Goal: Transaction & Acquisition: Purchase product/service

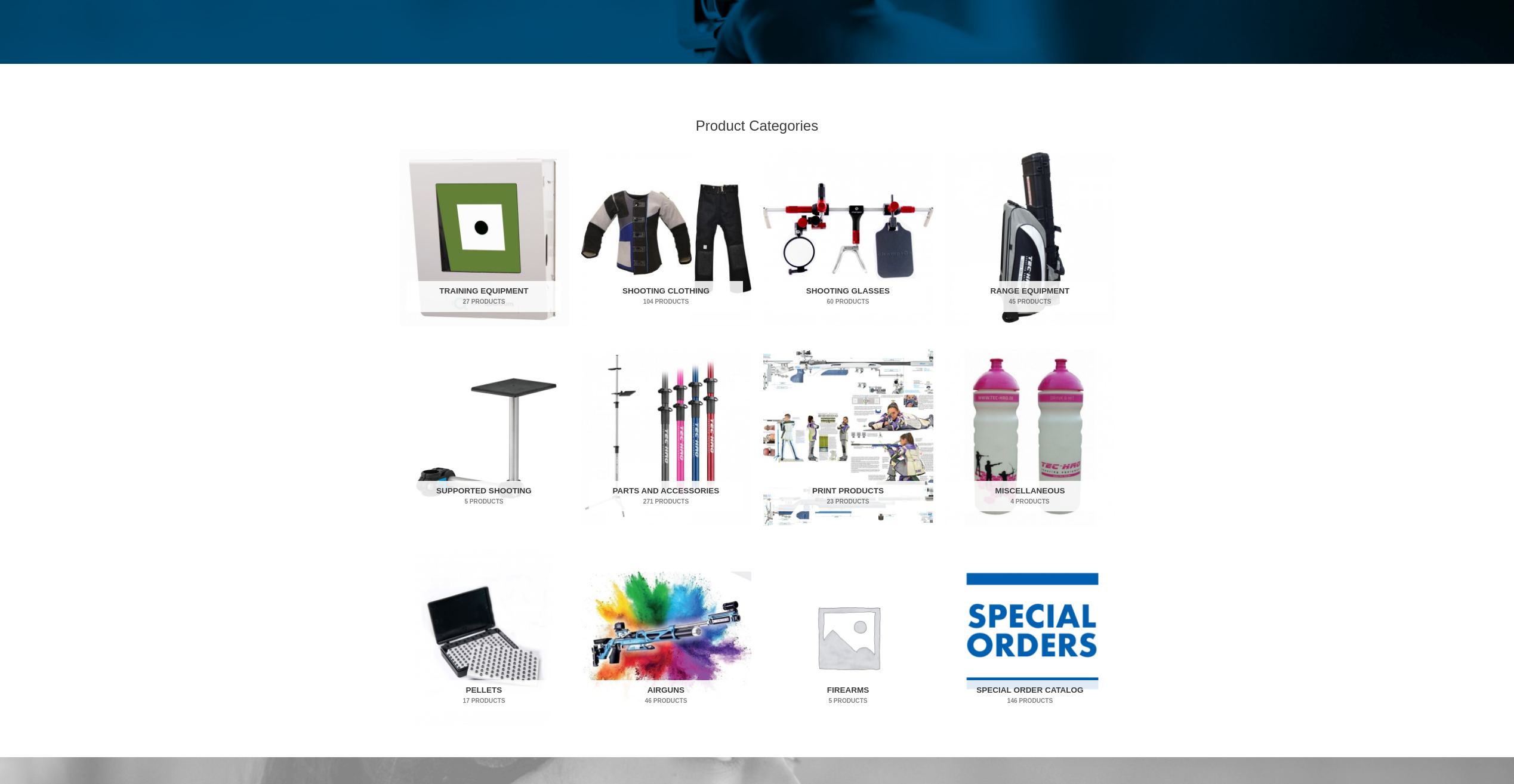
scroll to position [298, 0]
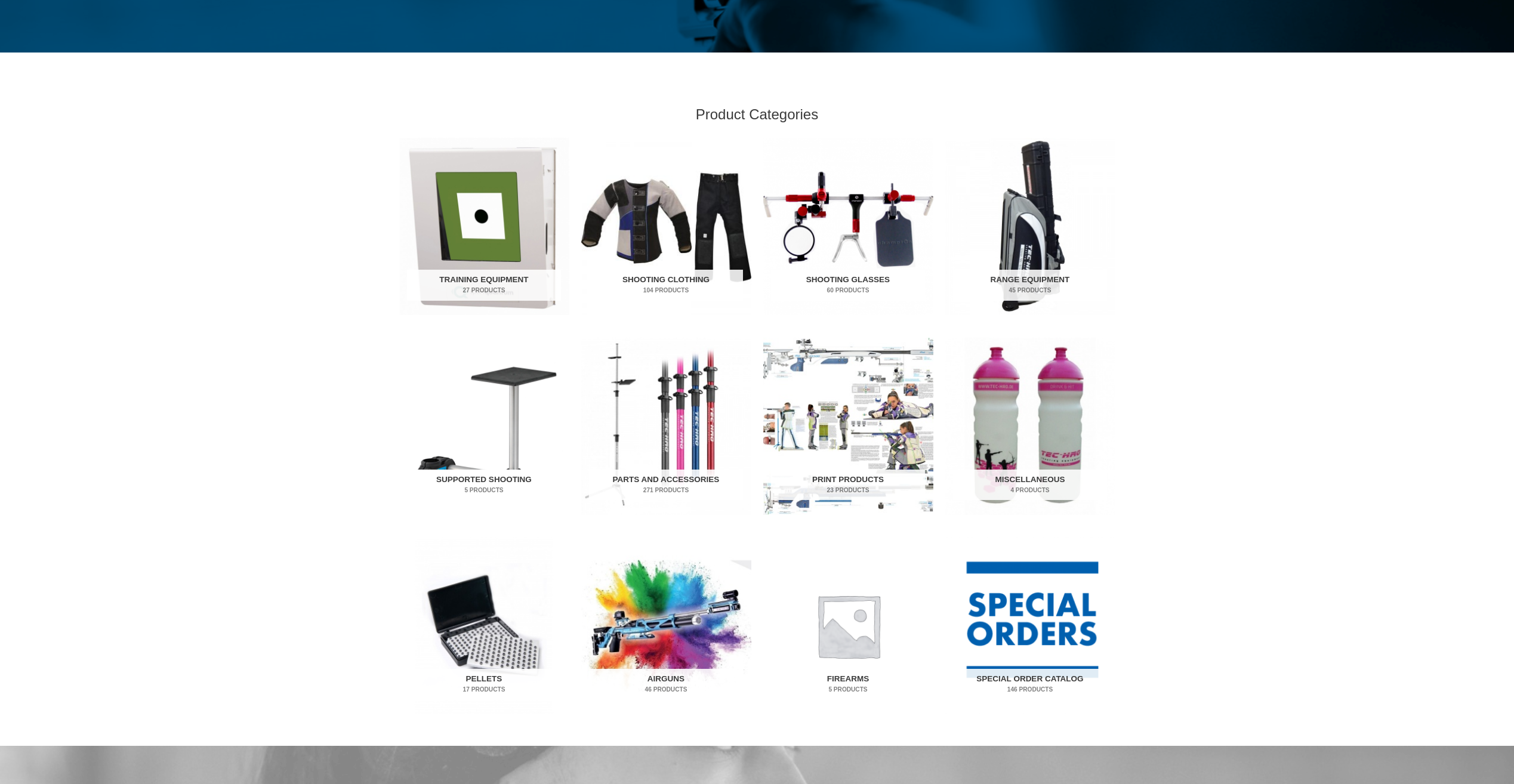
click at [485, 483] on h2 "Supported Shooting 5 Products" at bounding box center [483, 485] width 154 height 31
click at [710, 600] on img "Visit product category Airguns" at bounding box center [666, 625] width 170 height 177
click at [1027, 282] on h2 "Range Equipment 45 Products" at bounding box center [1029, 284] width 154 height 31
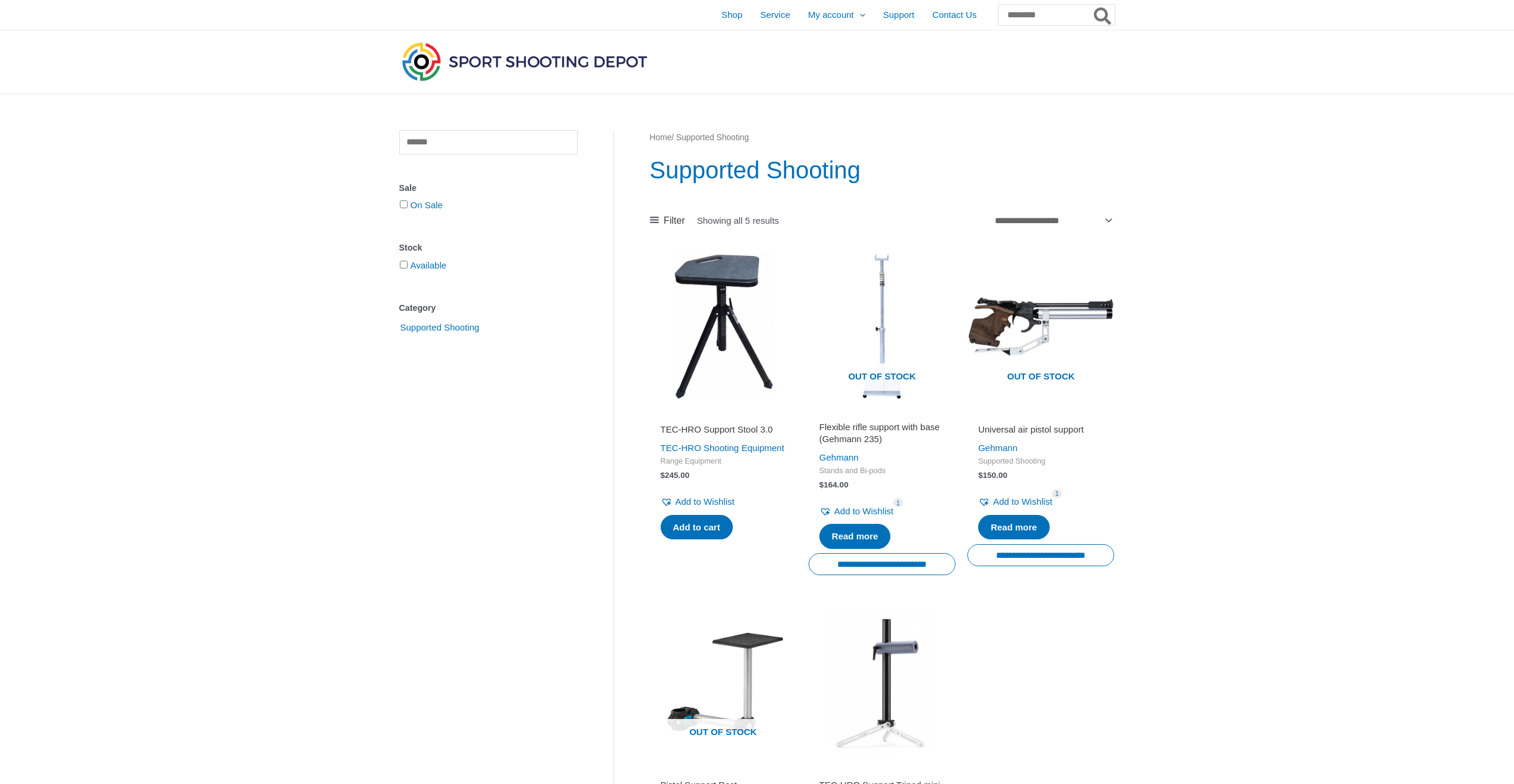
click at [483, 474] on div "Clear Sale On Sale Stock Available Category Supported Shooting Filters Clear" at bounding box center [506, 553] width 215 height 847
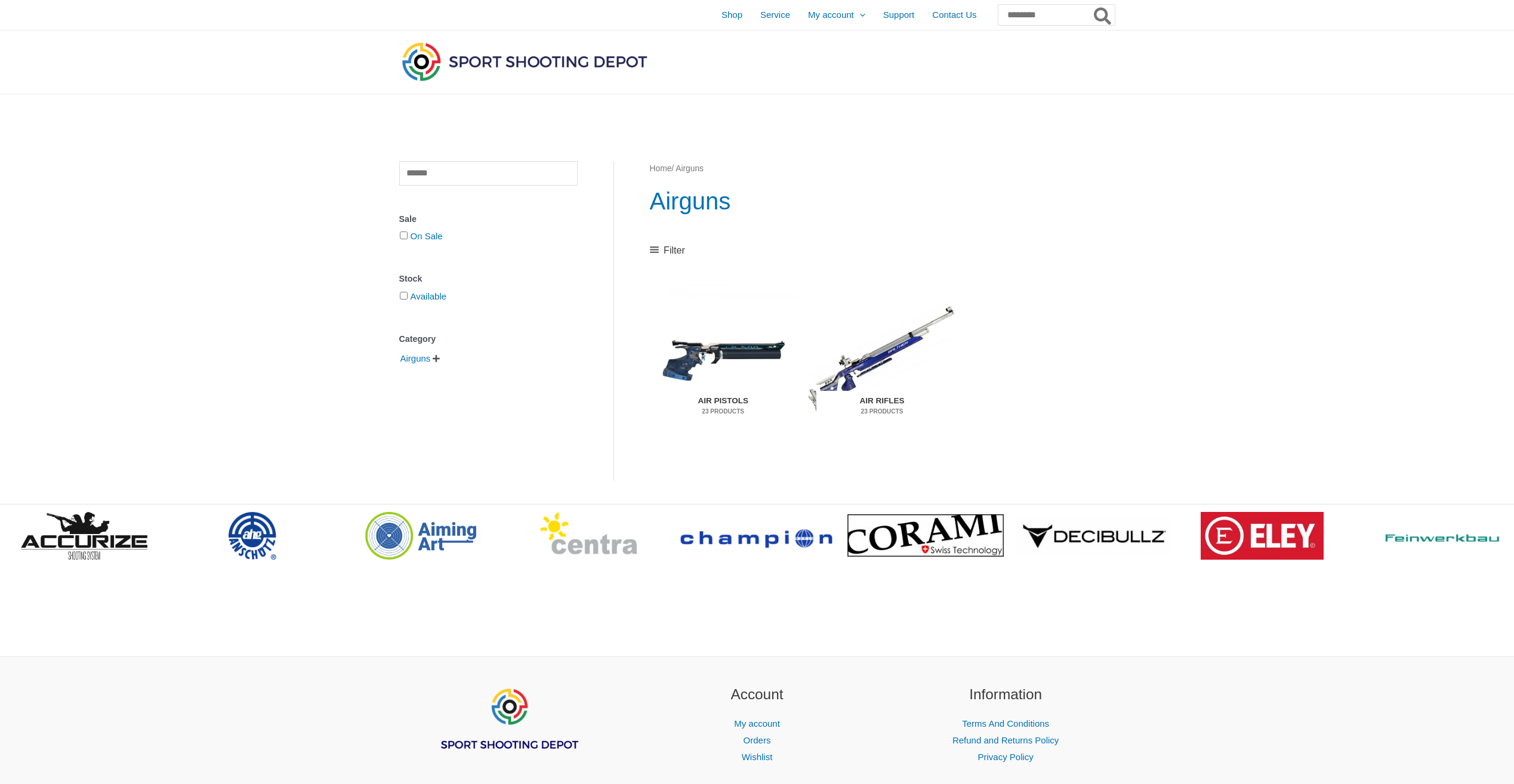
click at [872, 413] on mark "23 Products" at bounding box center [882, 411] width 131 height 9
click at [871, 409] on mark "23 Products" at bounding box center [882, 411] width 131 height 9
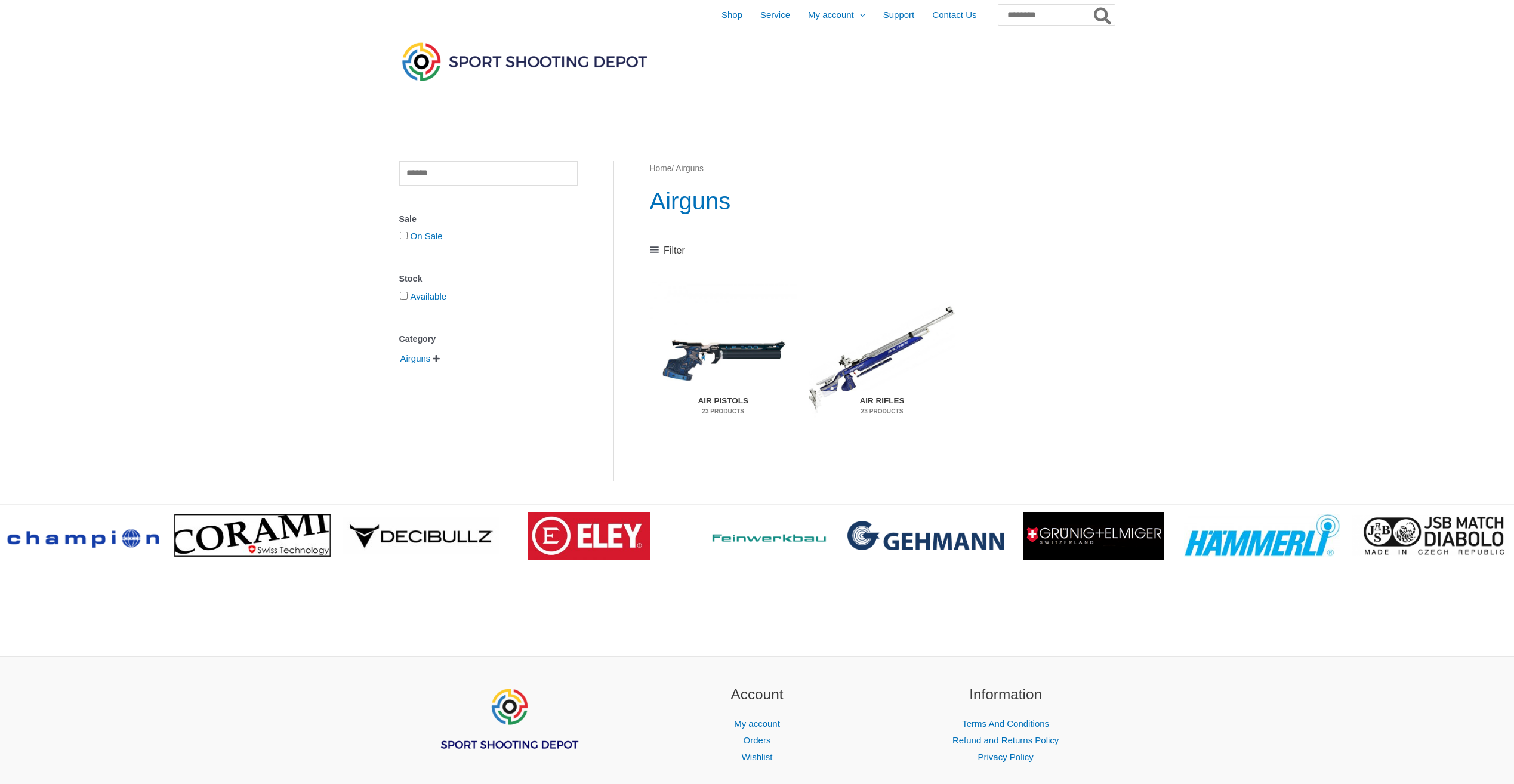
drag, startPoint x: 598, startPoint y: 27, endPoint x: 297, endPoint y: 66, distance: 303.5
click at [297, 66] on div at bounding box center [757, 63] width 1514 height 64
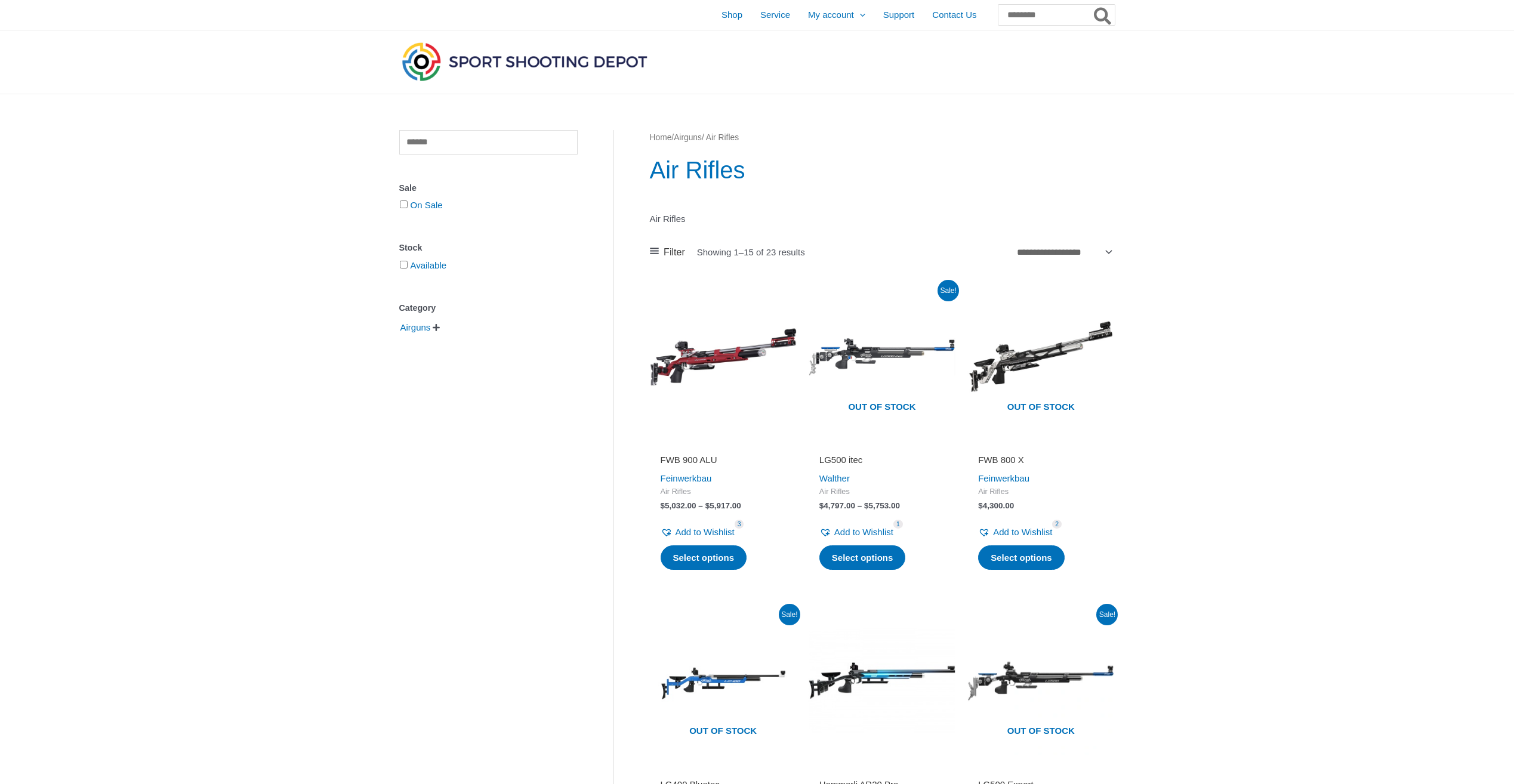
click at [405, 297] on div "Clear Sale On Sale Stock Available Category Airguns   Air Rifles Filters Clear" at bounding box center [488, 234] width 179 height 209
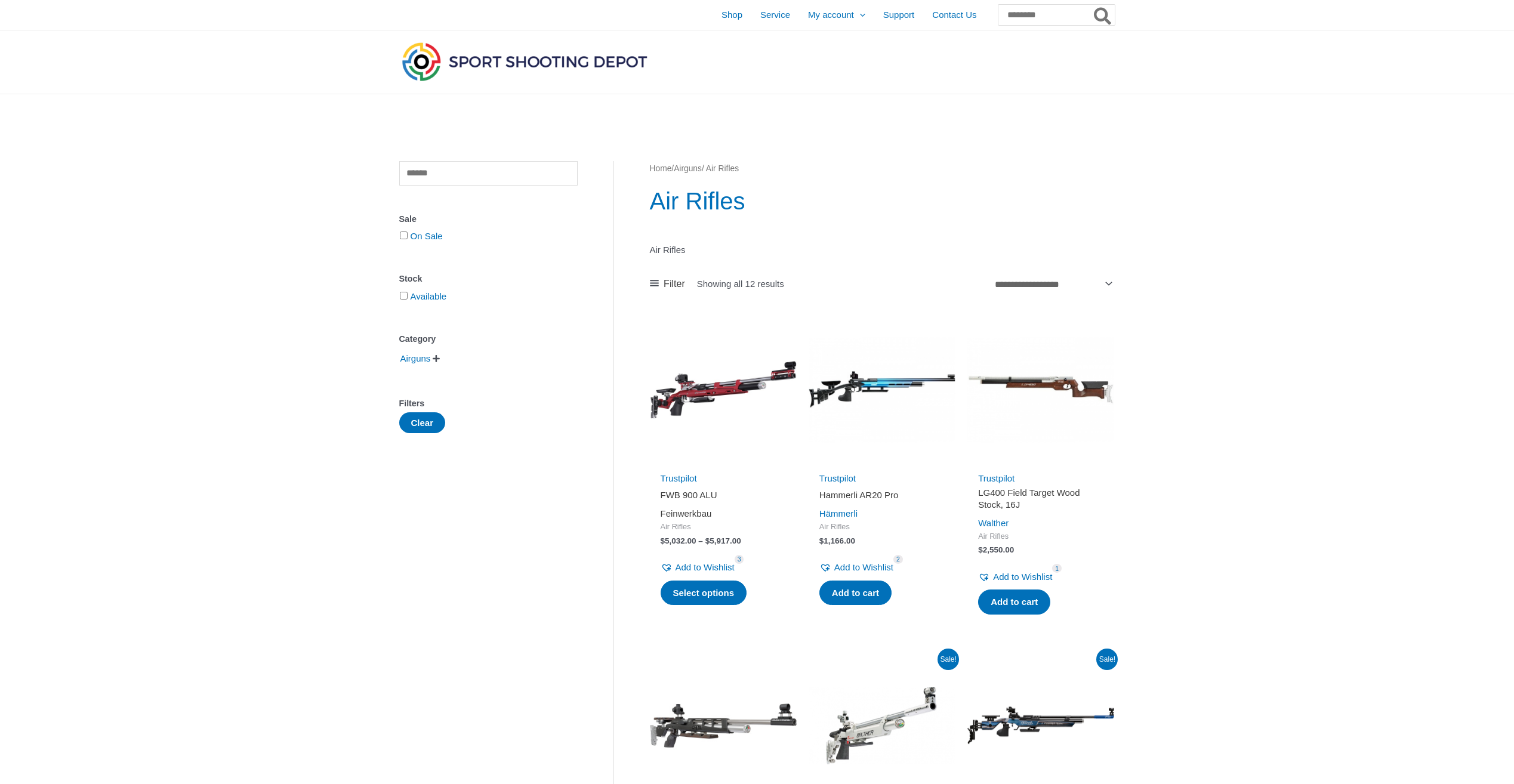
click at [704, 512] on link "Feinwerkbau" at bounding box center [686, 513] width 51 height 10
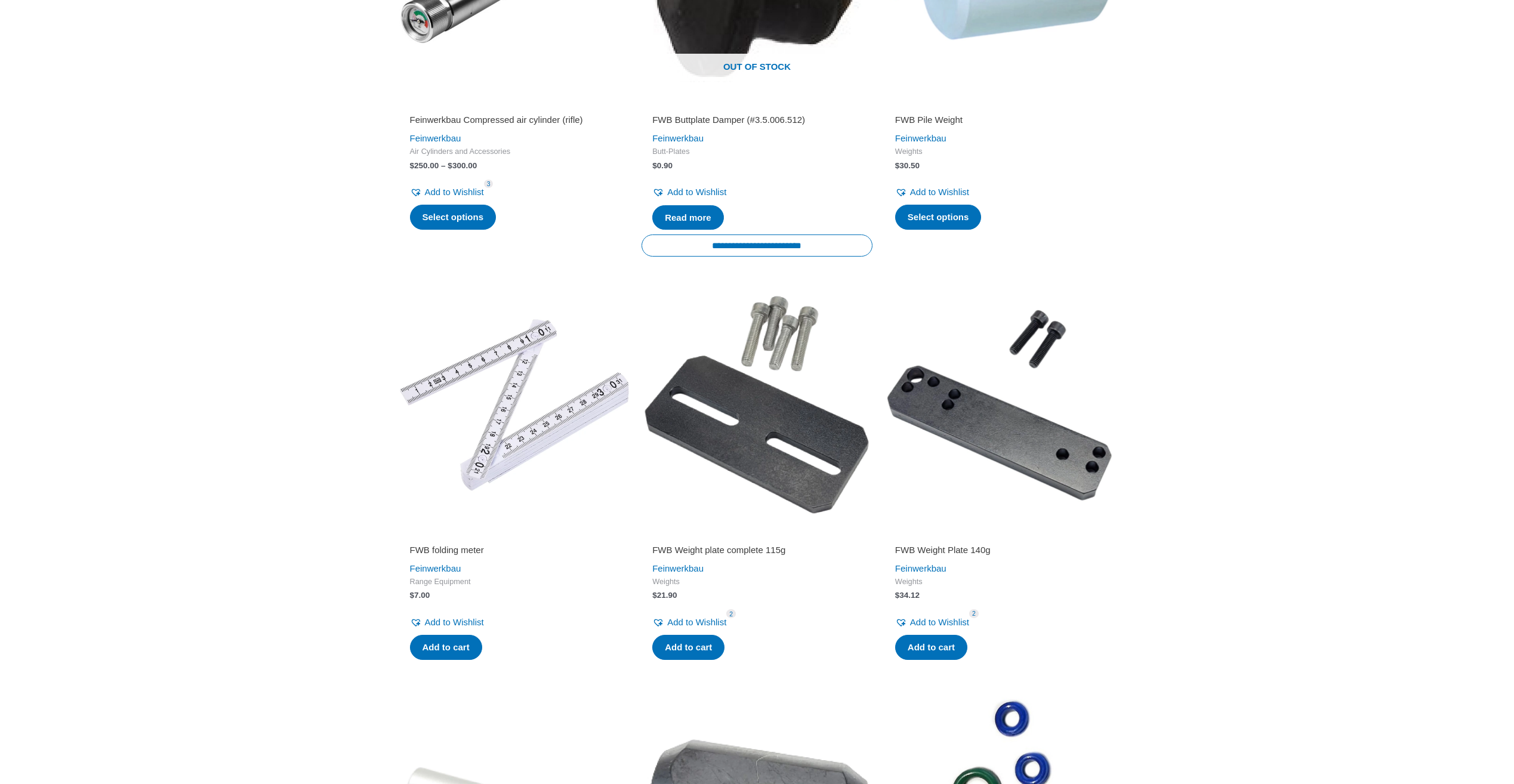
scroll to position [1253, 0]
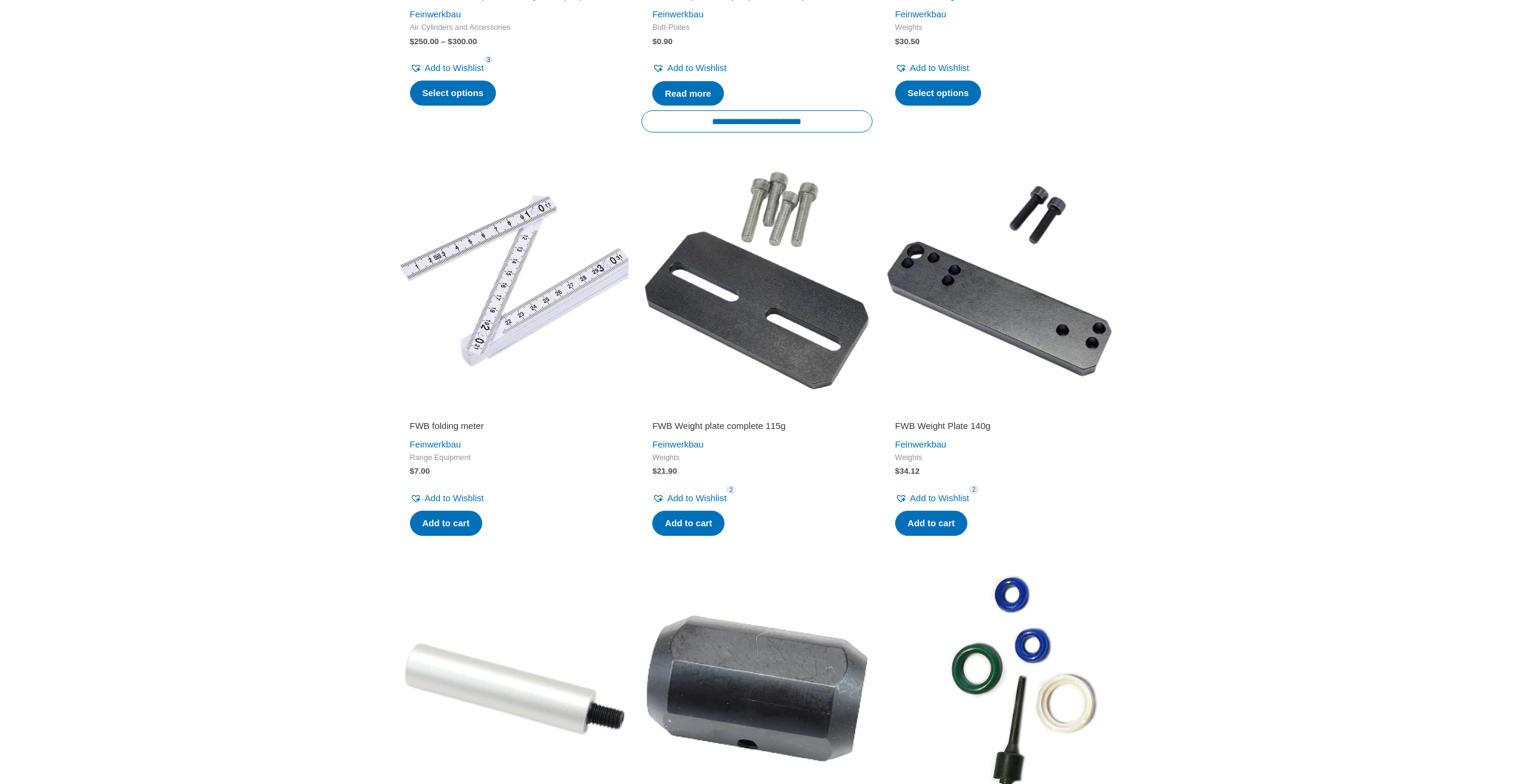
click at [697, 432] on h2 "FWB Weight plate complete 115g" at bounding box center [757, 426] width 209 height 12
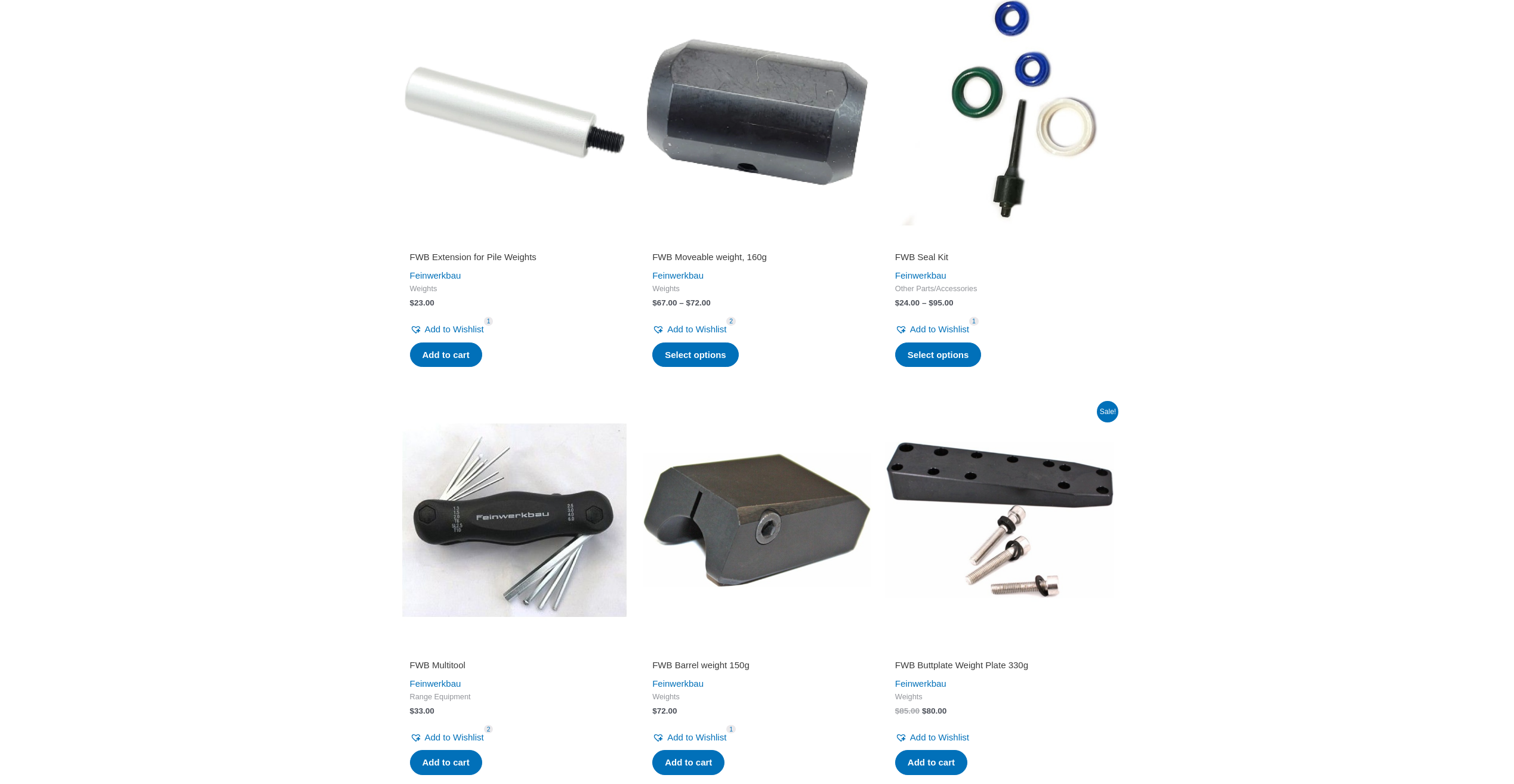
scroll to position [1849, 0]
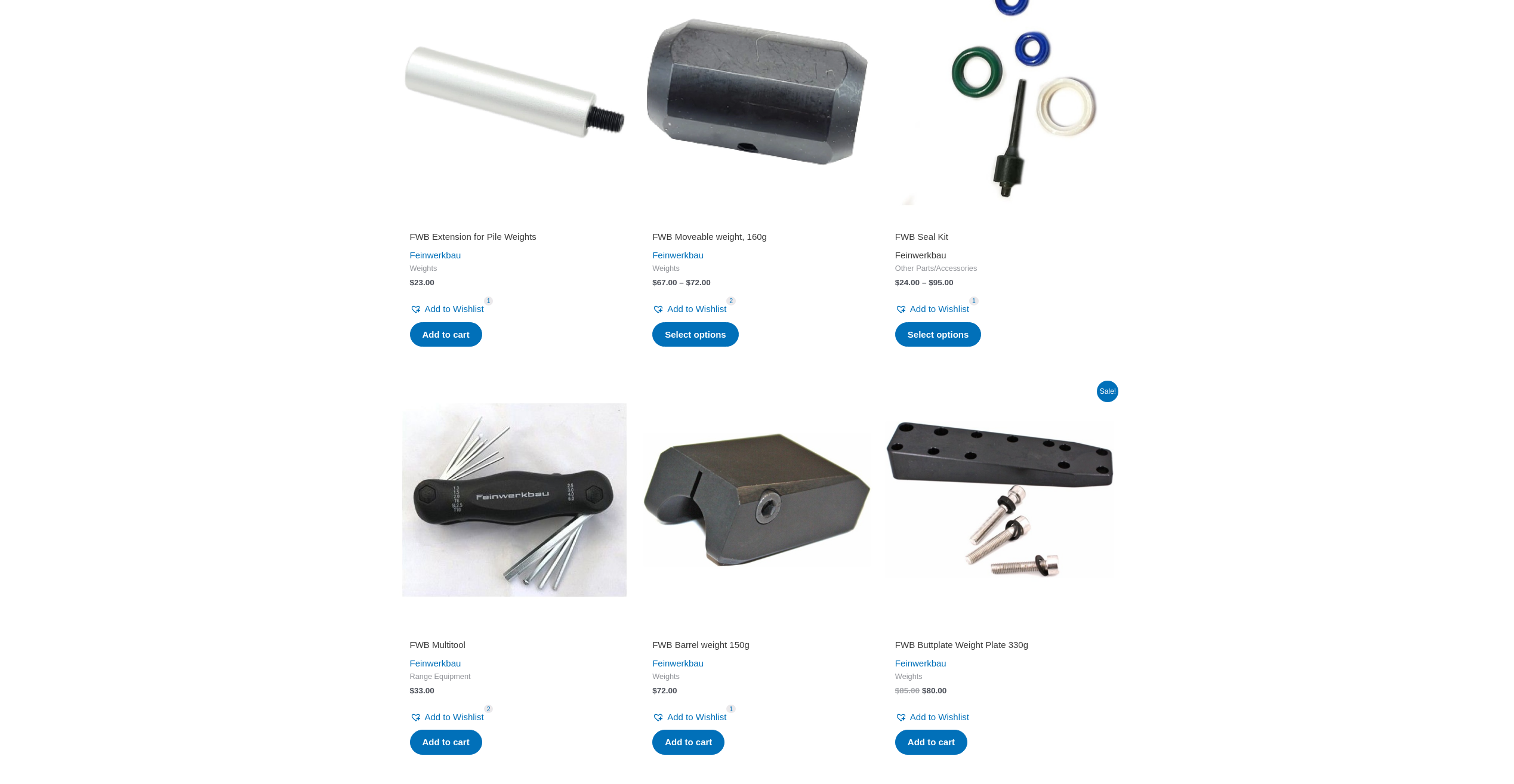
click at [914, 260] on link "Feinwerkbau" at bounding box center [921, 255] width 51 height 10
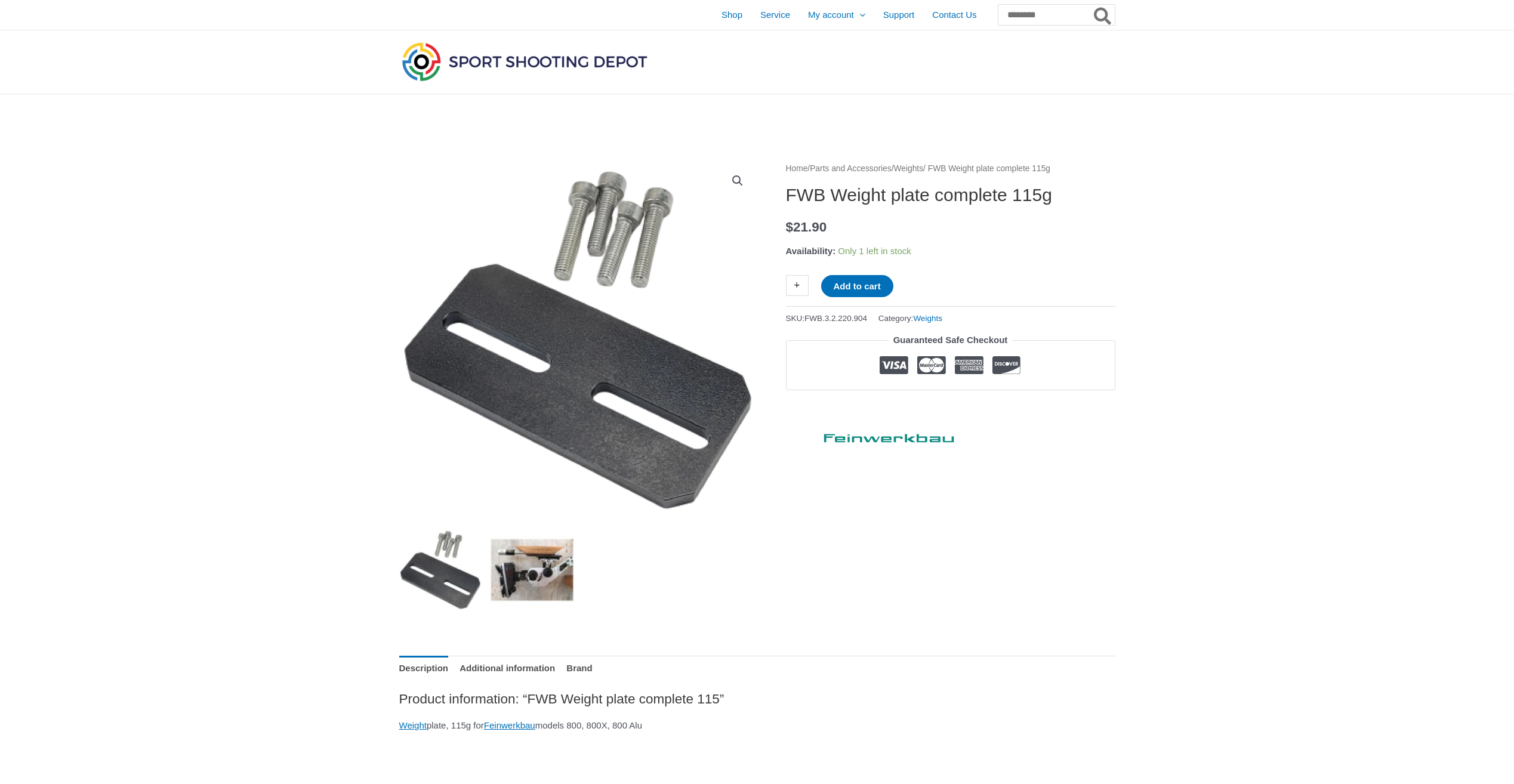
click at [557, 566] on img at bounding box center [532, 569] width 83 height 83
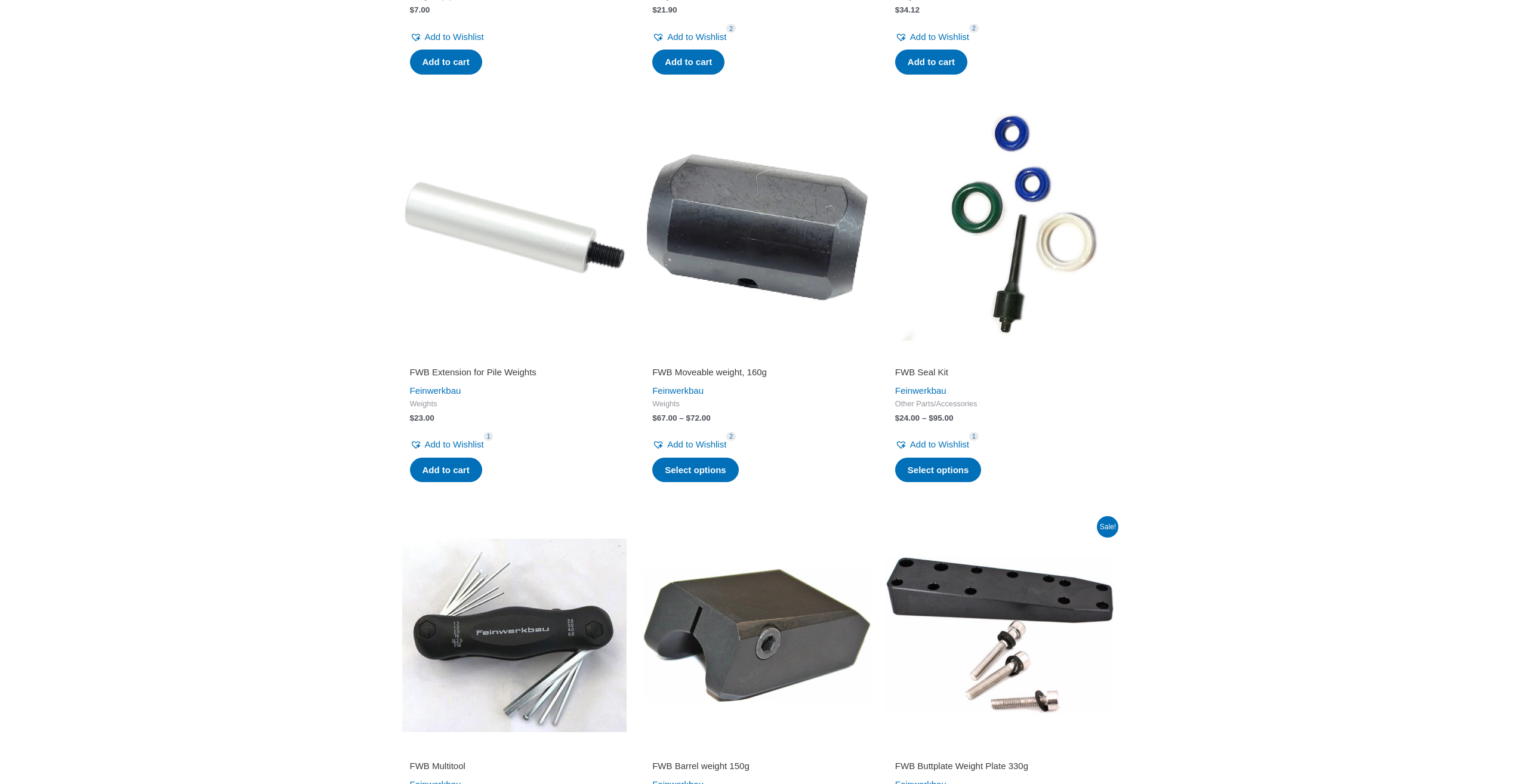
scroll to position [1730, 0]
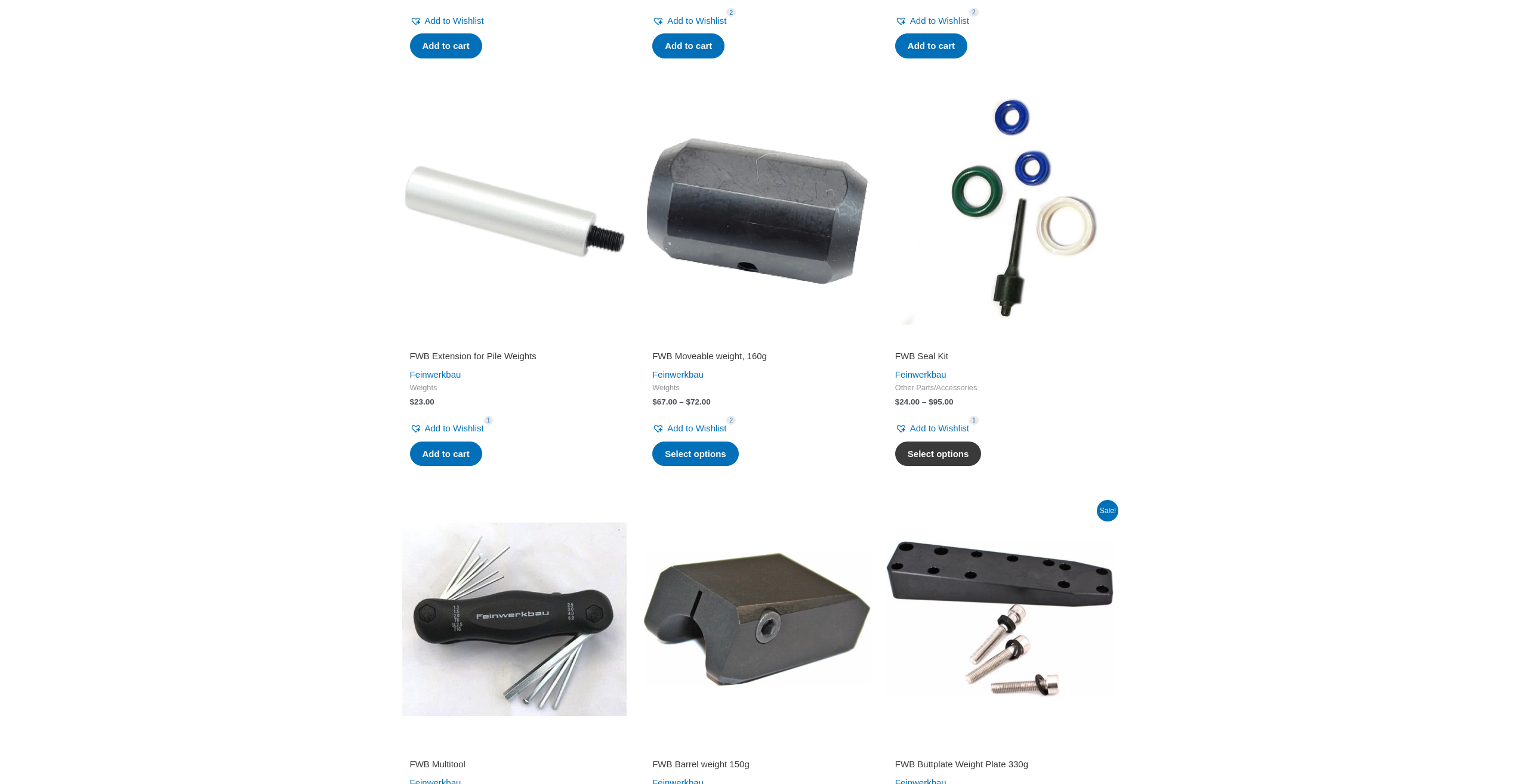
click at [927, 466] on link "Select options" at bounding box center [938, 454] width 86 height 25
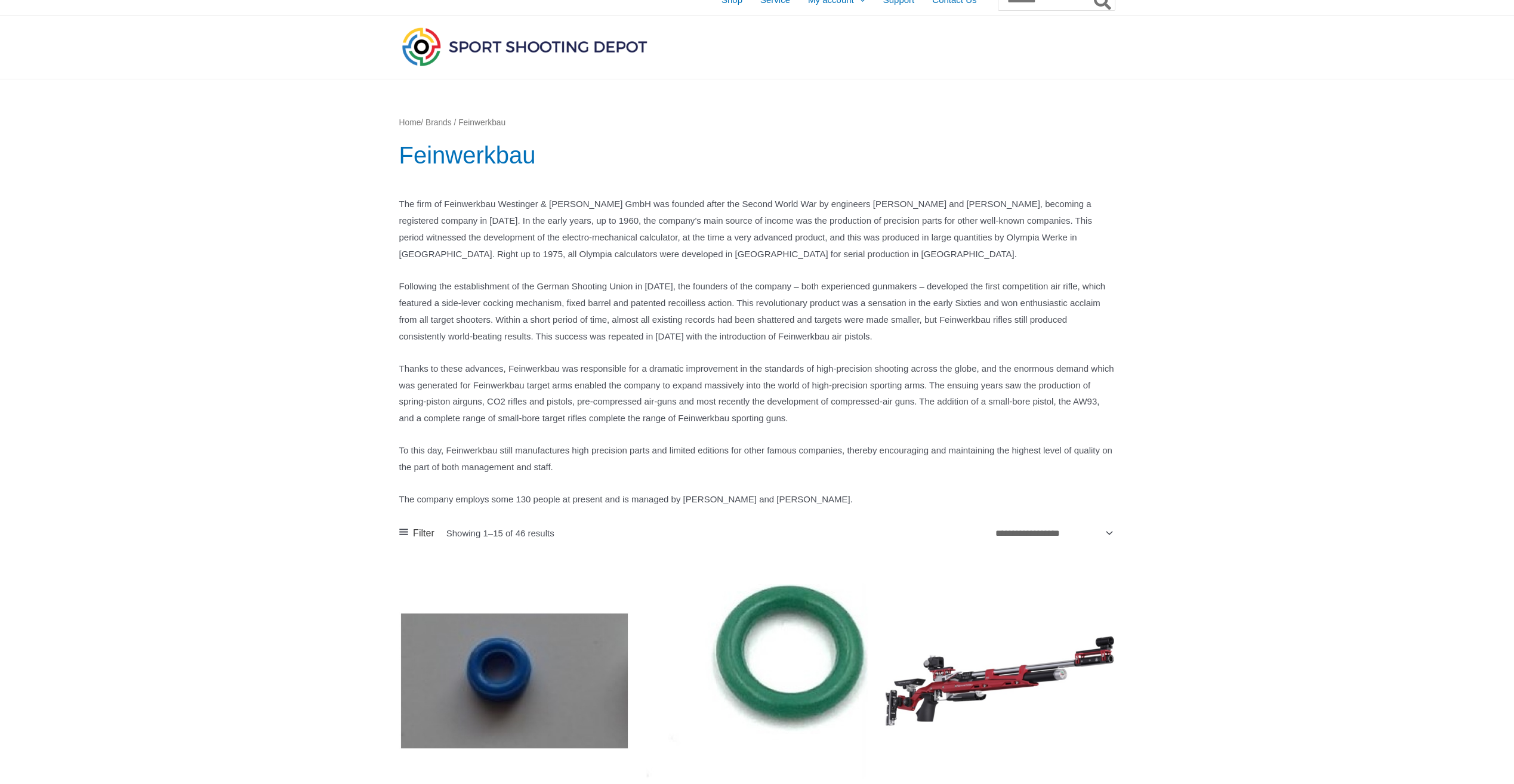
scroll to position [0, 0]
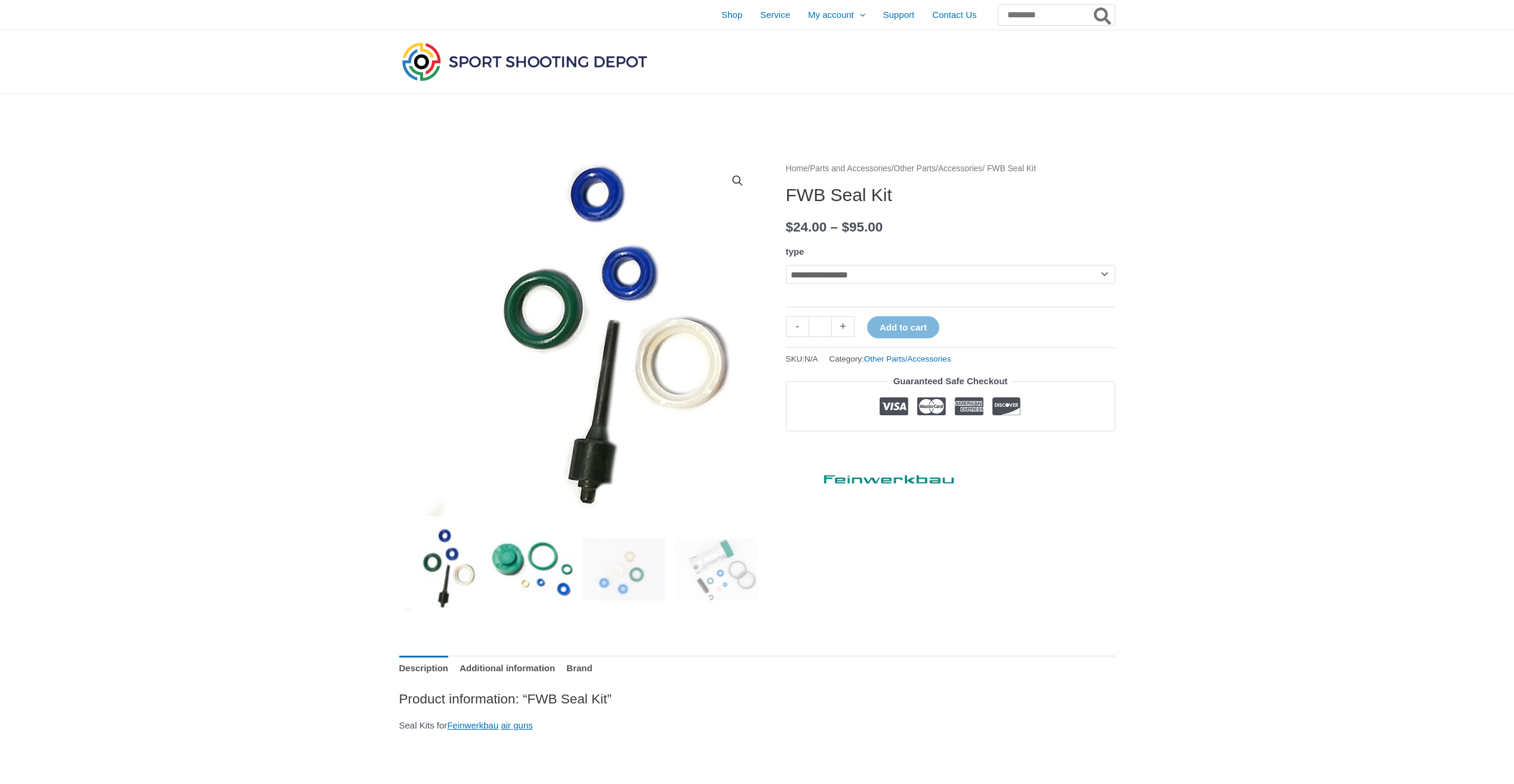
click at [515, 571] on img at bounding box center [532, 569] width 83 height 83
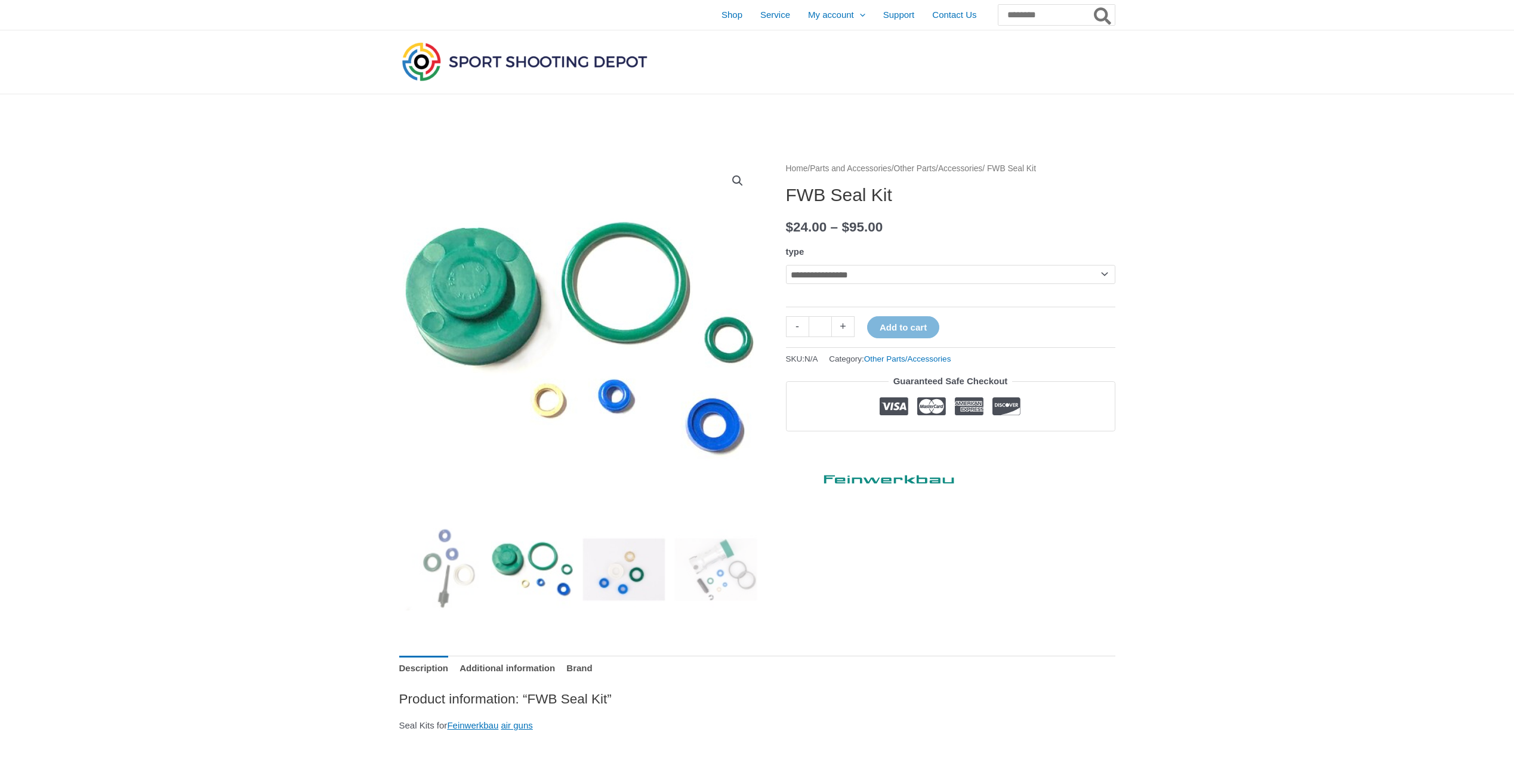
click at [628, 585] on img at bounding box center [623, 569] width 83 height 83
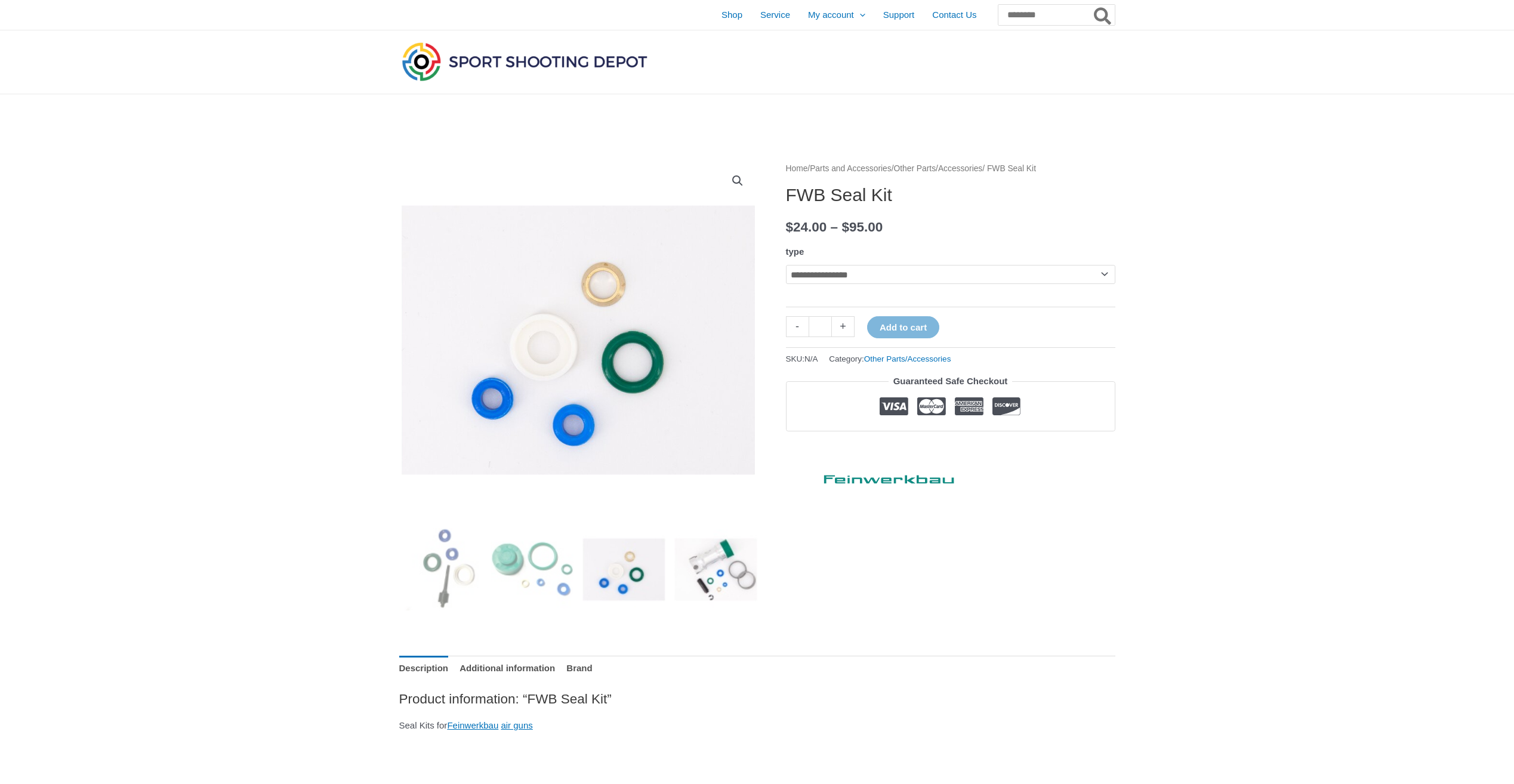
click at [712, 573] on img at bounding box center [715, 569] width 83 height 83
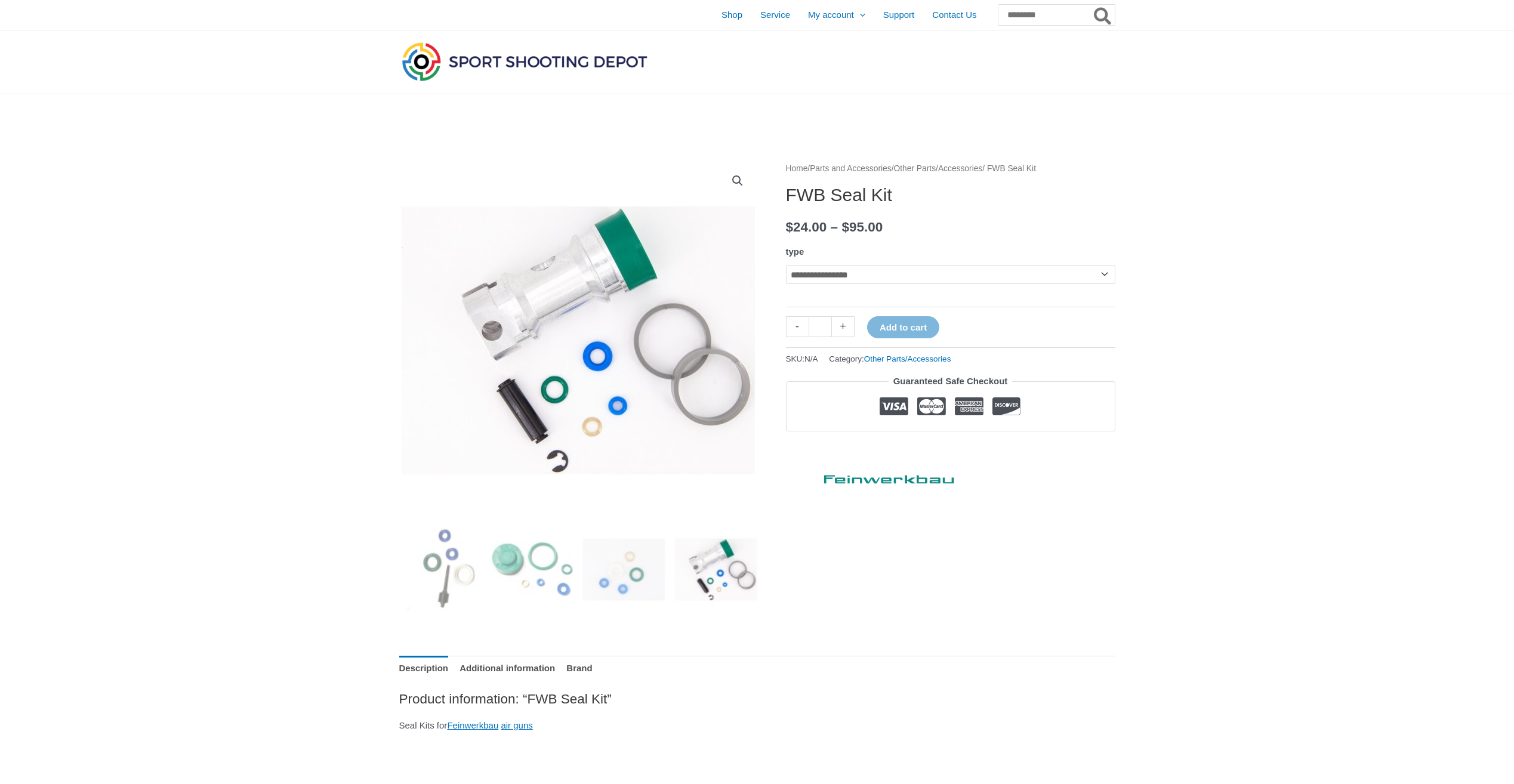
click at [807, 279] on select "**********" at bounding box center [951, 274] width 330 height 19
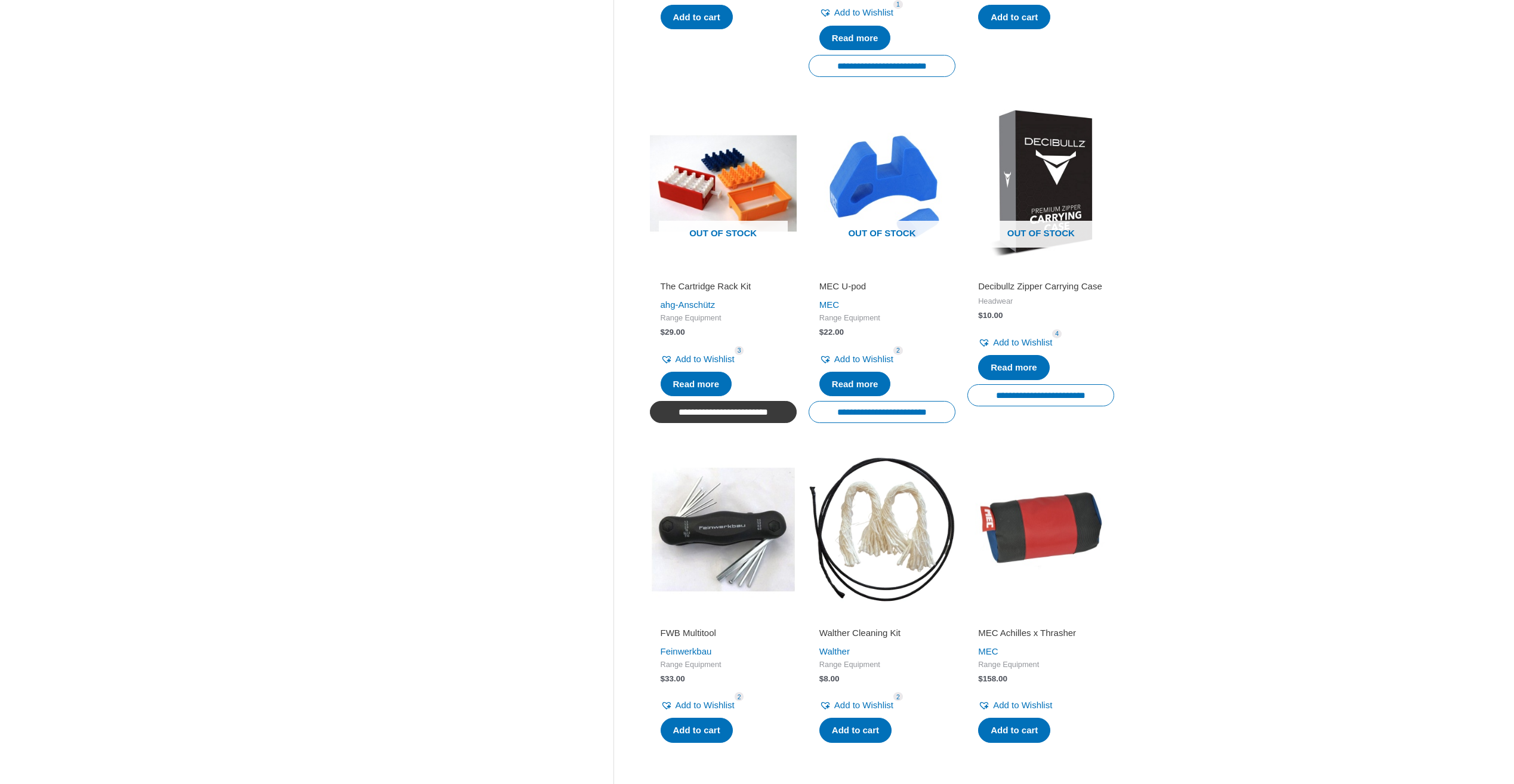
scroll to position [1293, 0]
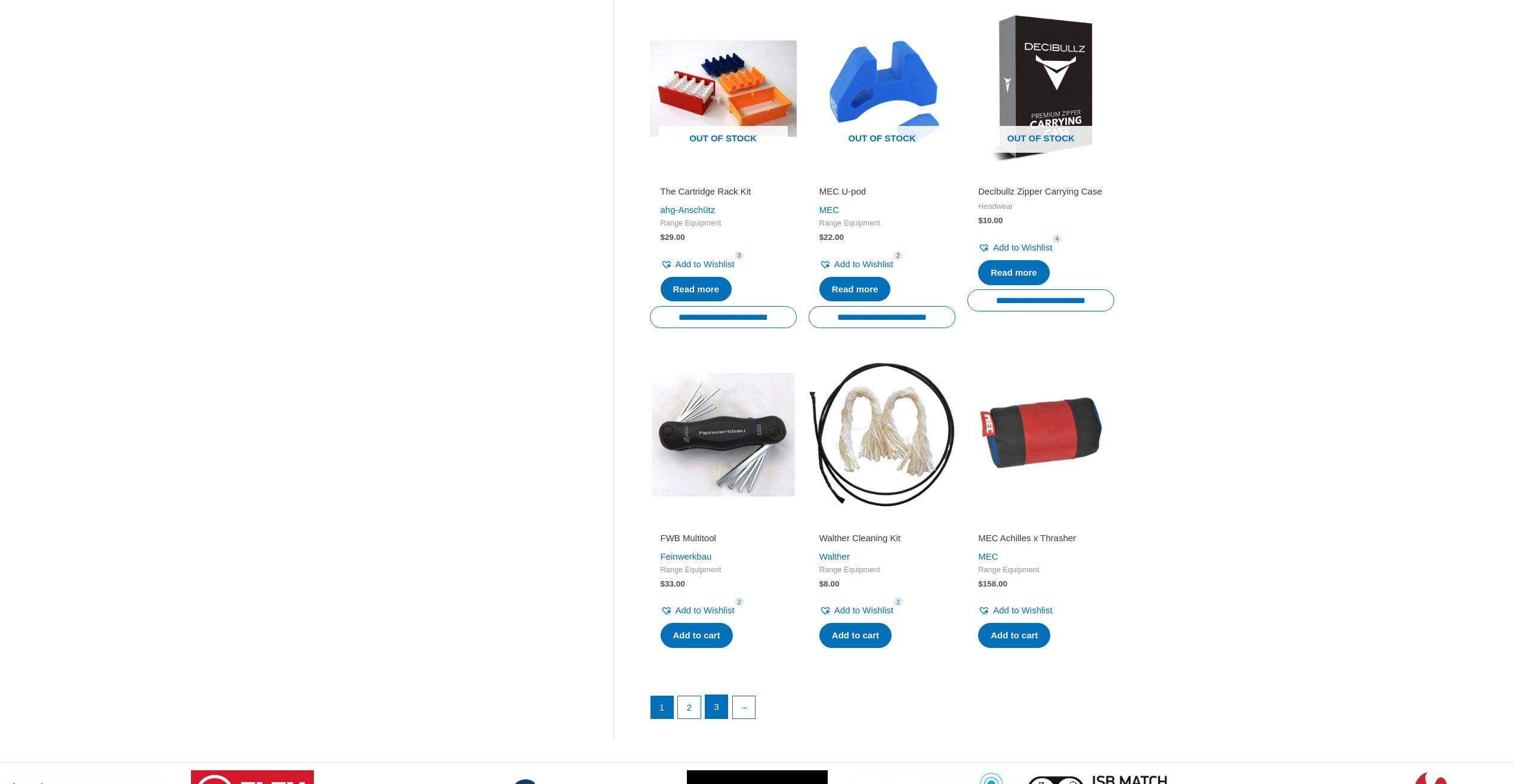
click at [714, 711] on link "3" at bounding box center [716, 707] width 23 height 24
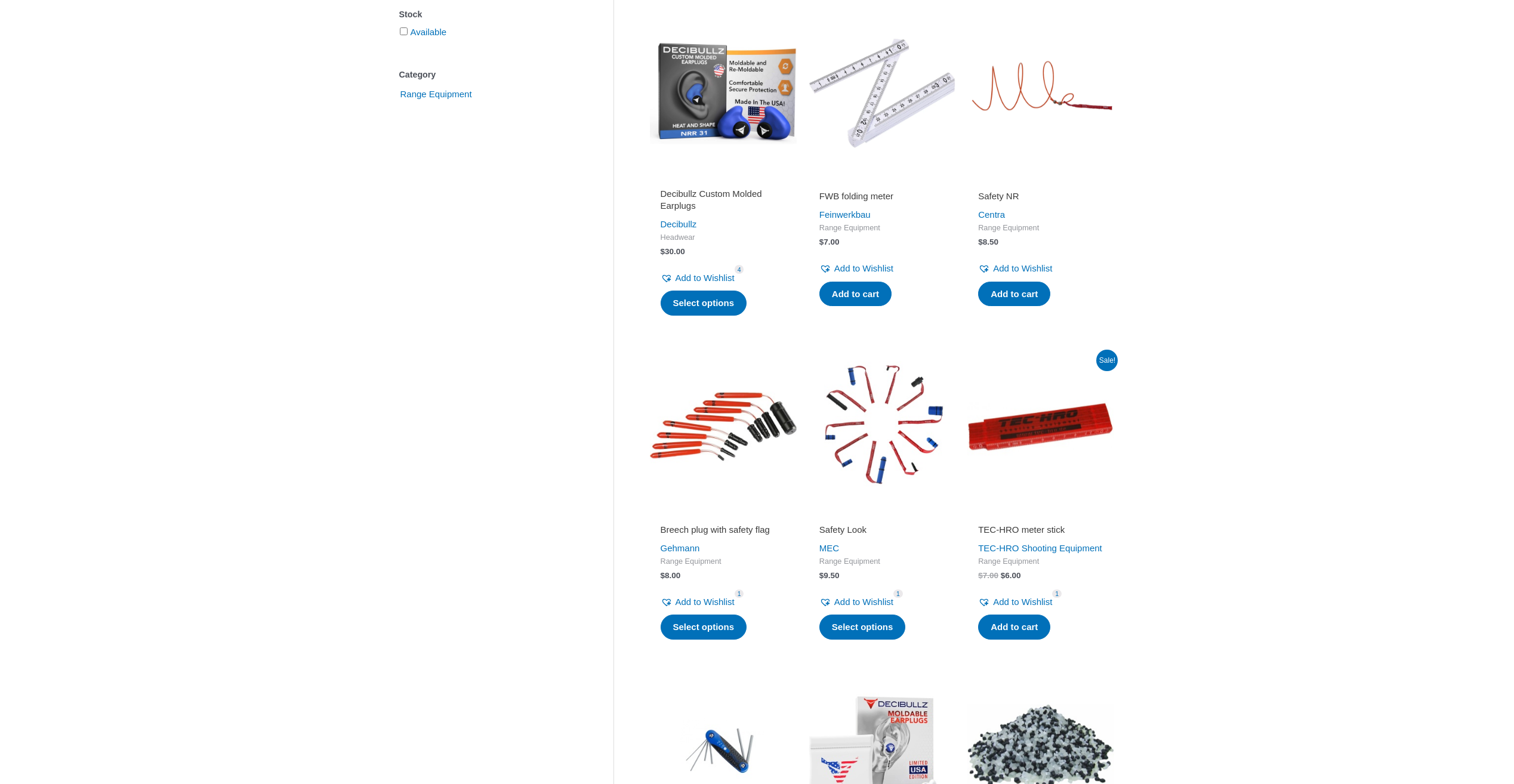
scroll to position [0, 0]
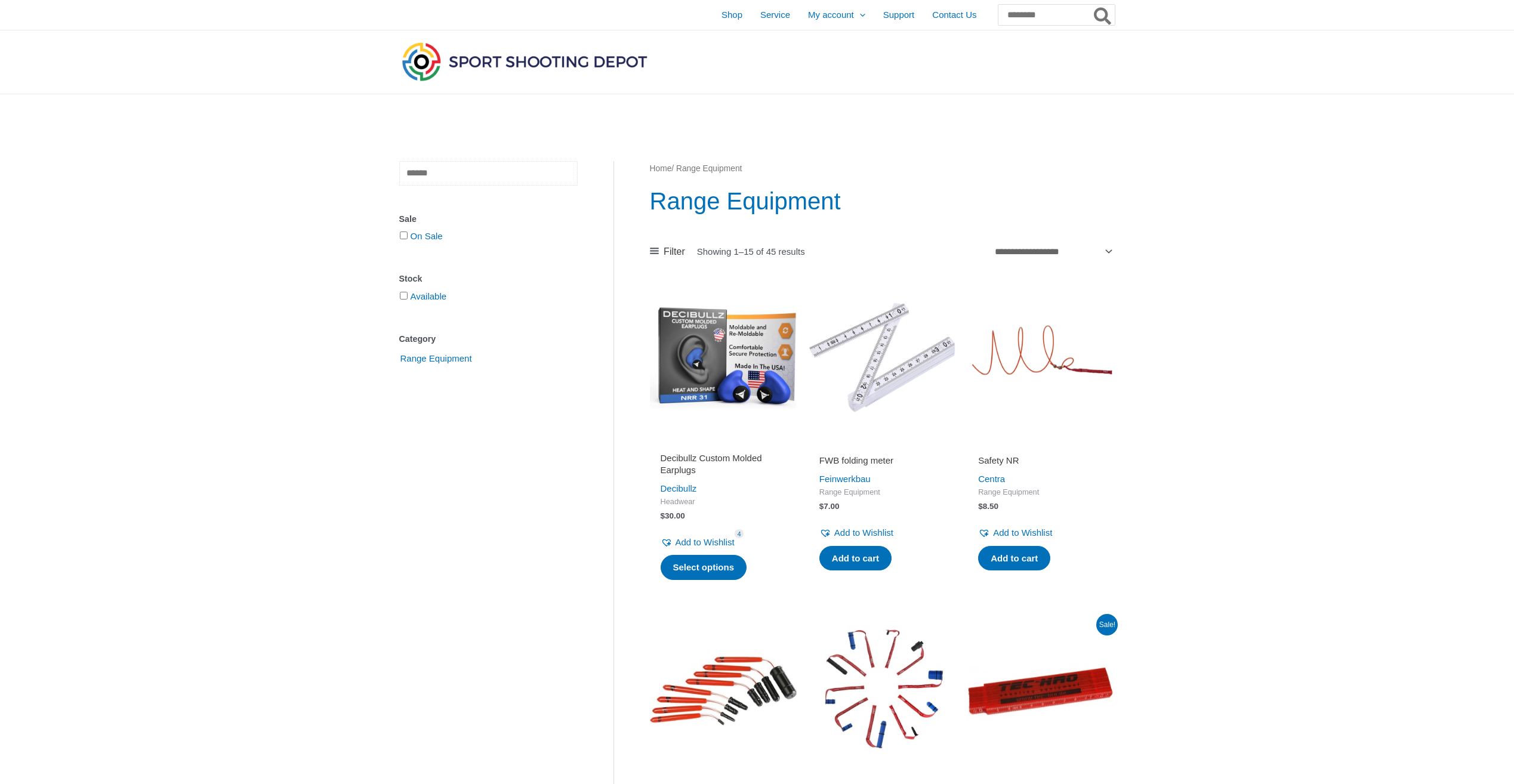
click at [422, 177] on input "text" at bounding box center [488, 173] width 179 height 24
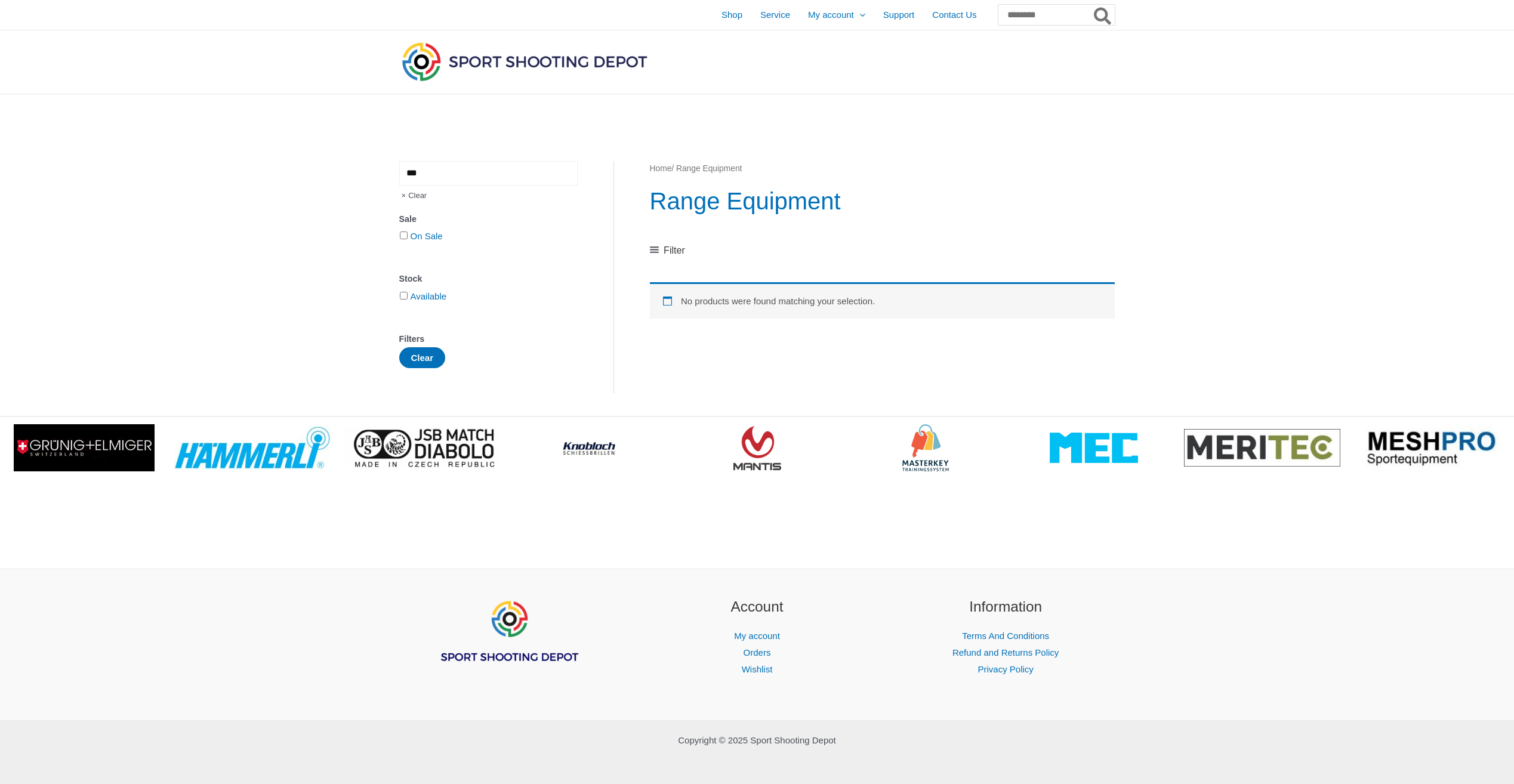
type input "***"
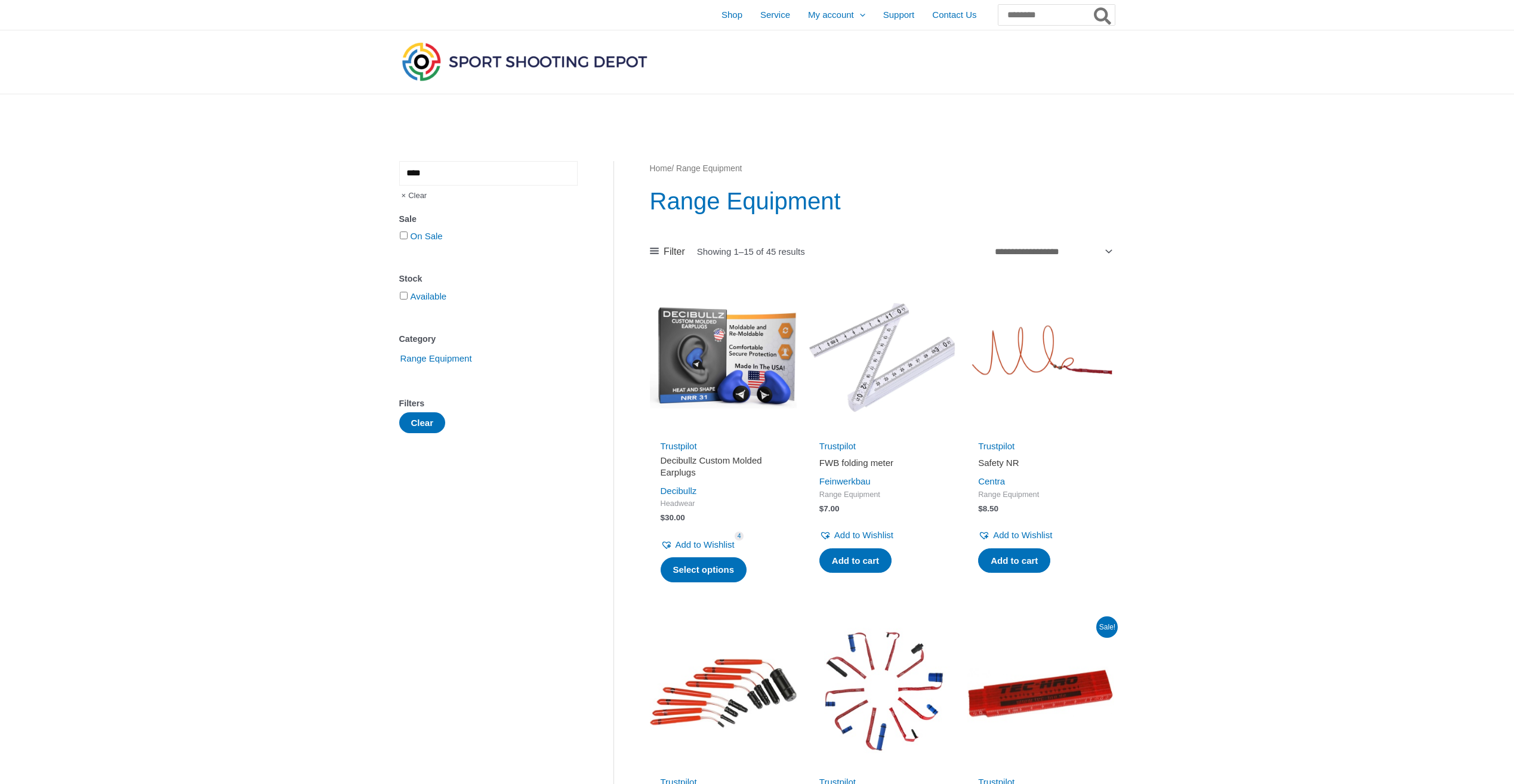
type input "****"
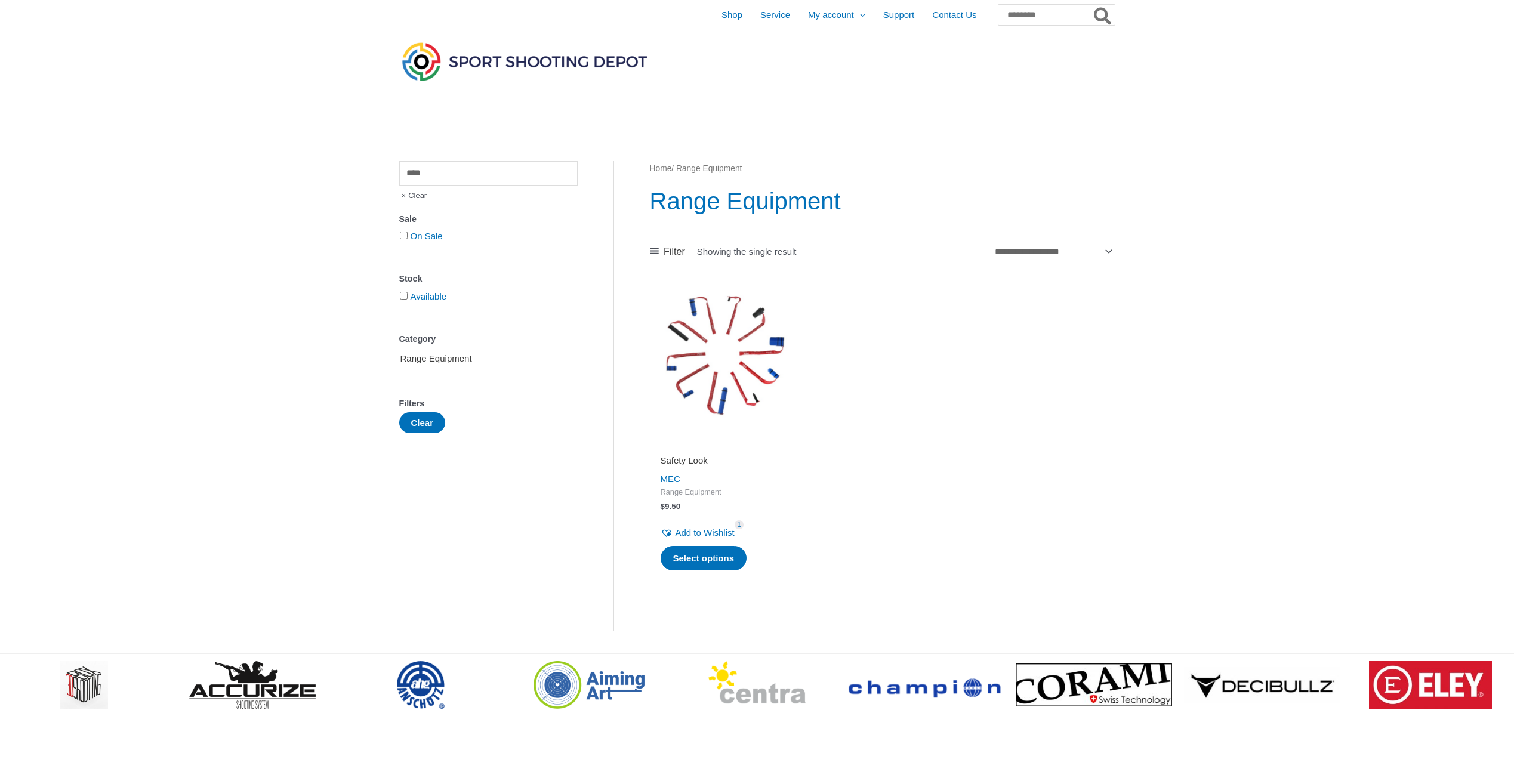
click at [403, 358] on span "Range Equipment" at bounding box center [436, 358] width 74 height 20
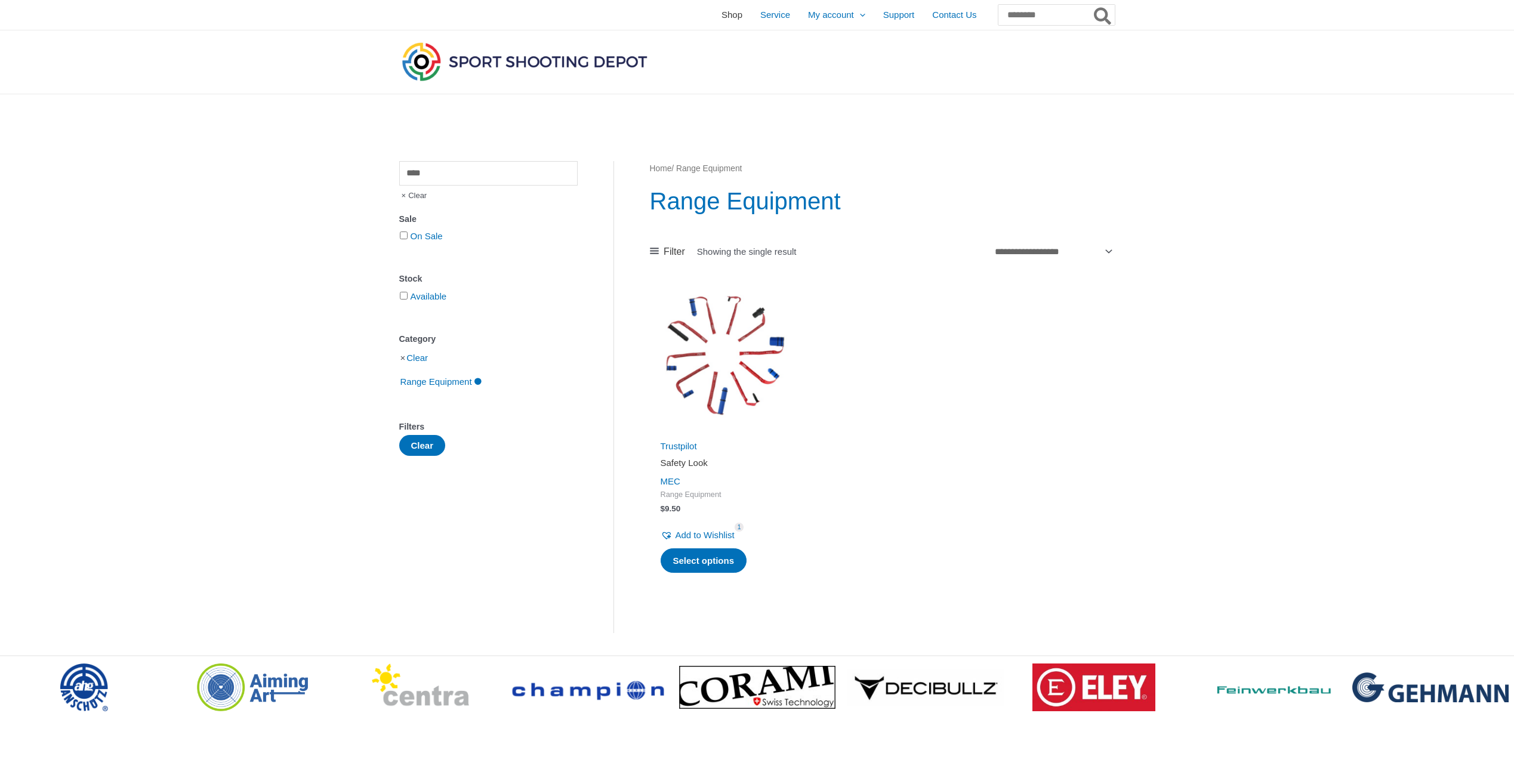
click at [721, 14] on span "Shop" at bounding box center [732, 15] width 21 height 30
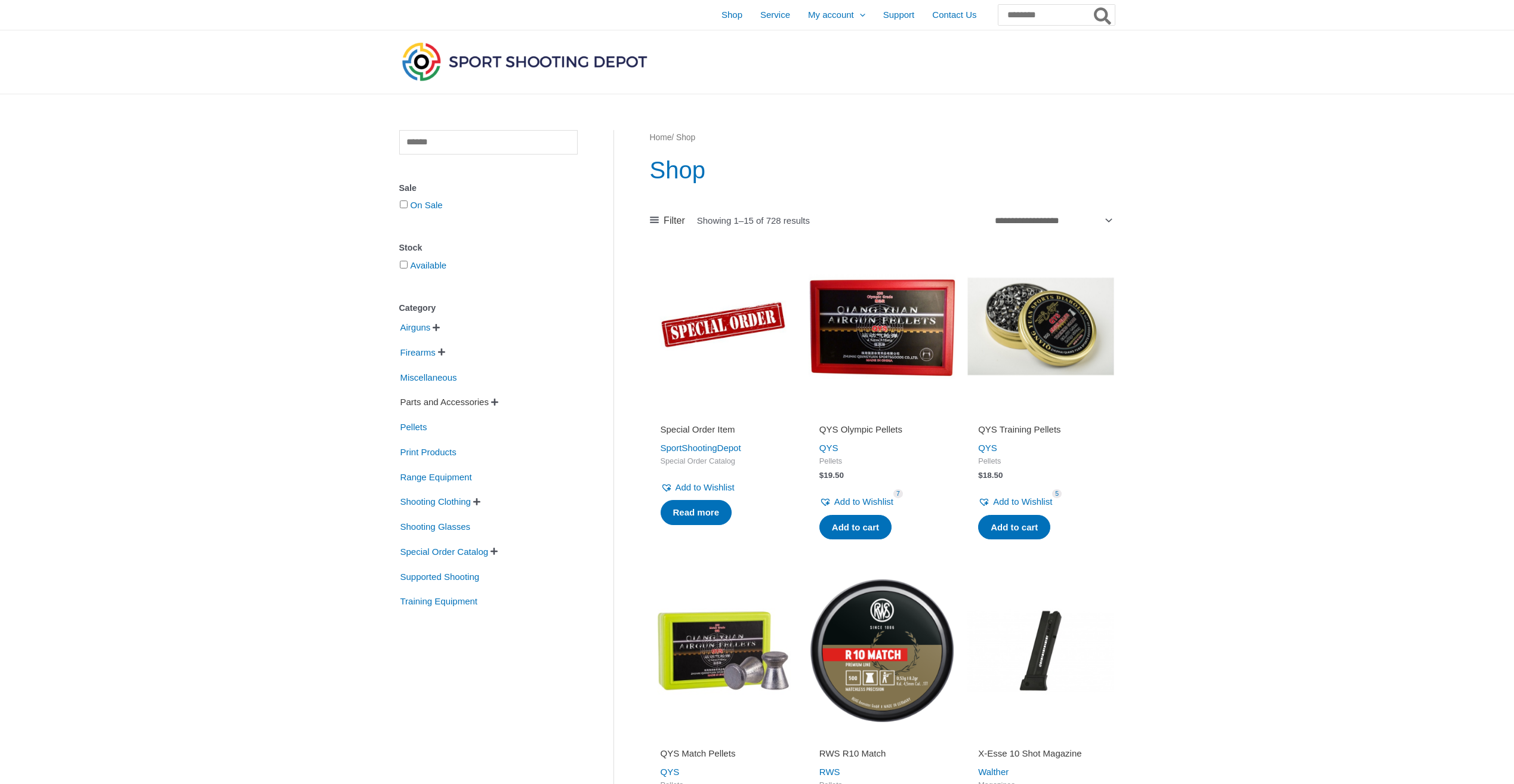
click at [426, 405] on span "Parts and Accessories" at bounding box center [444, 401] width 91 height 20
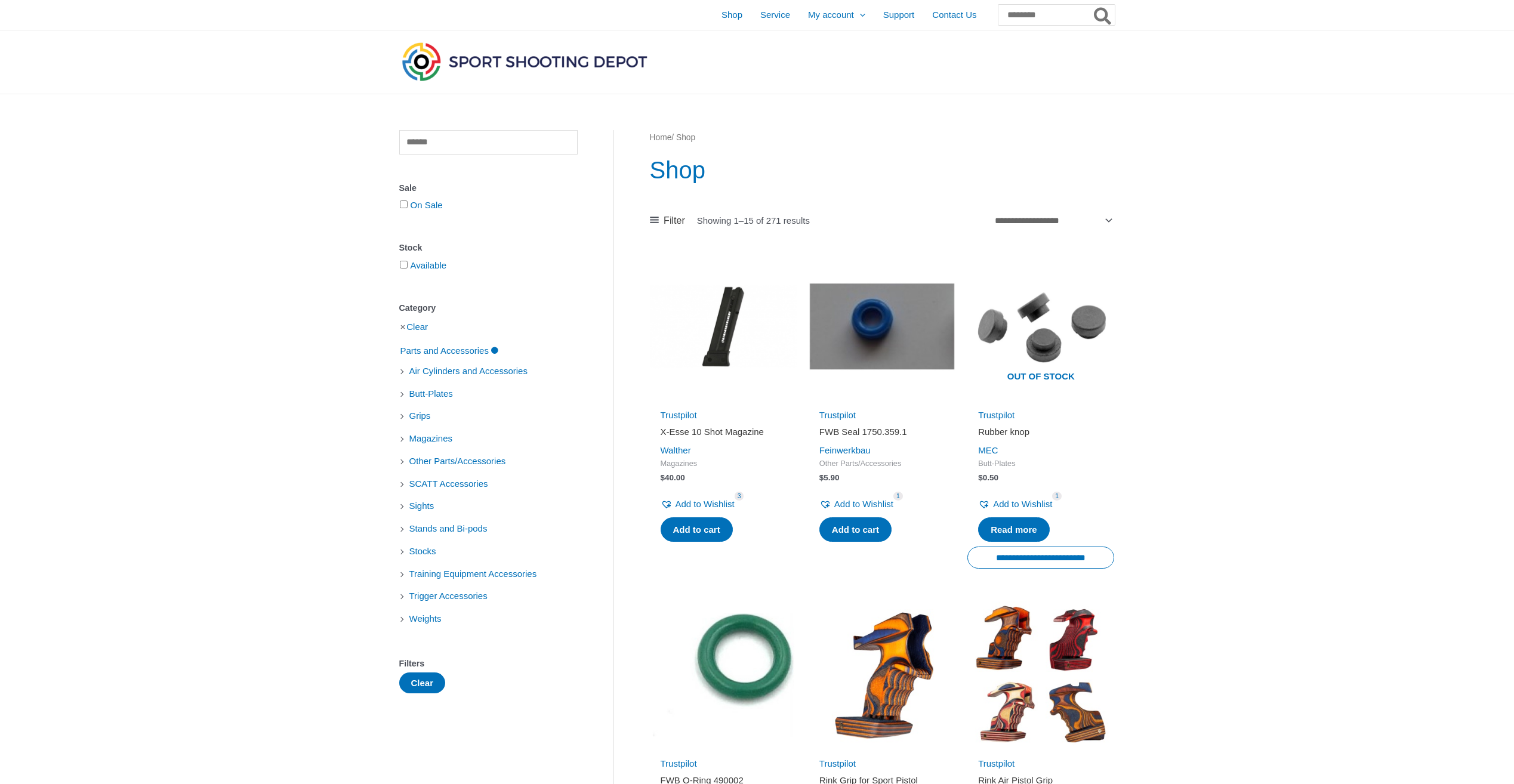
click at [469, 156] on div "Clear Sale On Sale Stock Available Category Clear Parts and Accessories Air Cyl…" at bounding box center [488, 411] width 179 height 563
click at [468, 153] on input "text" at bounding box center [488, 142] width 179 height 24
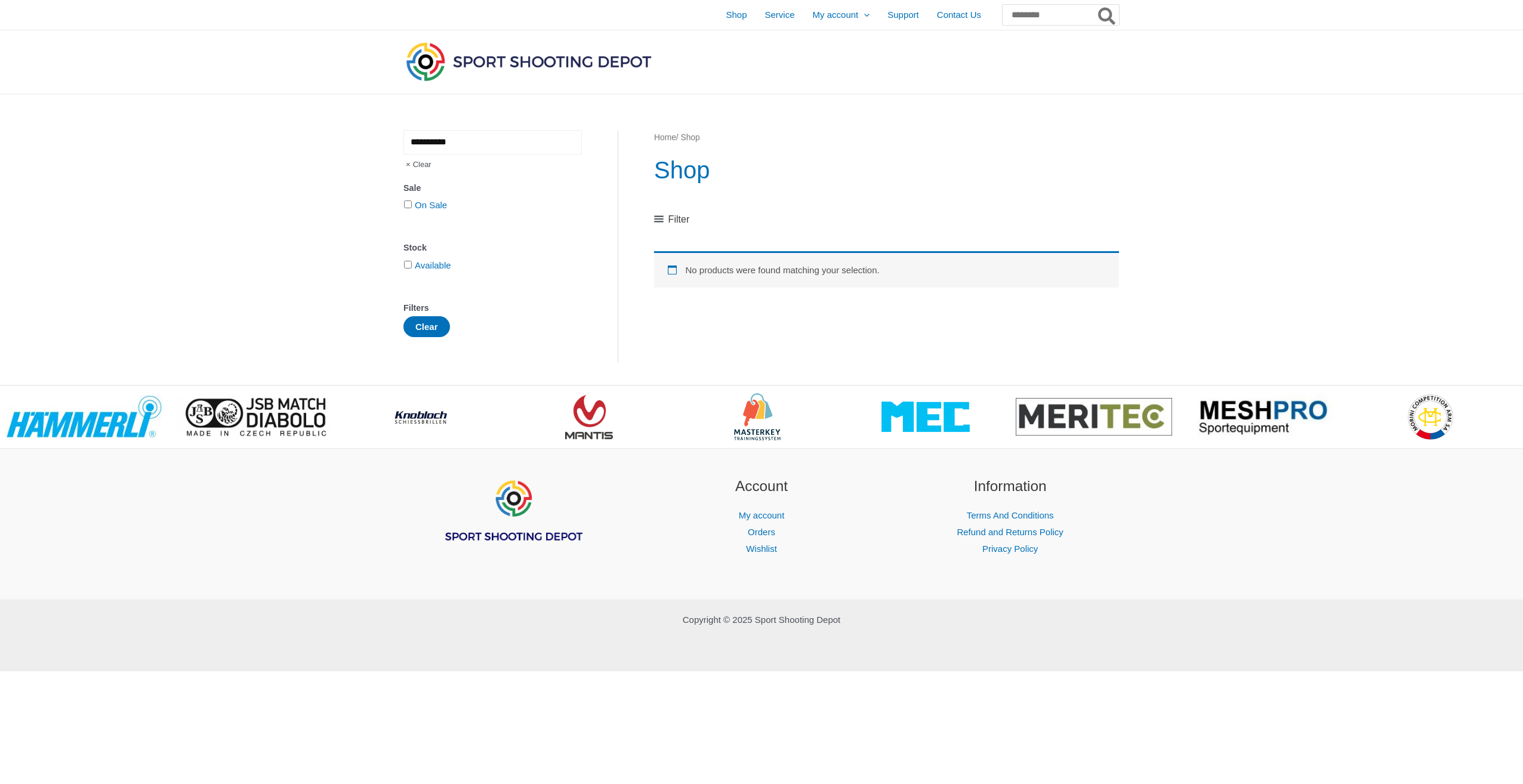
type input "**********"
